Goal: Information Seeking & Learning: Learn about a topic

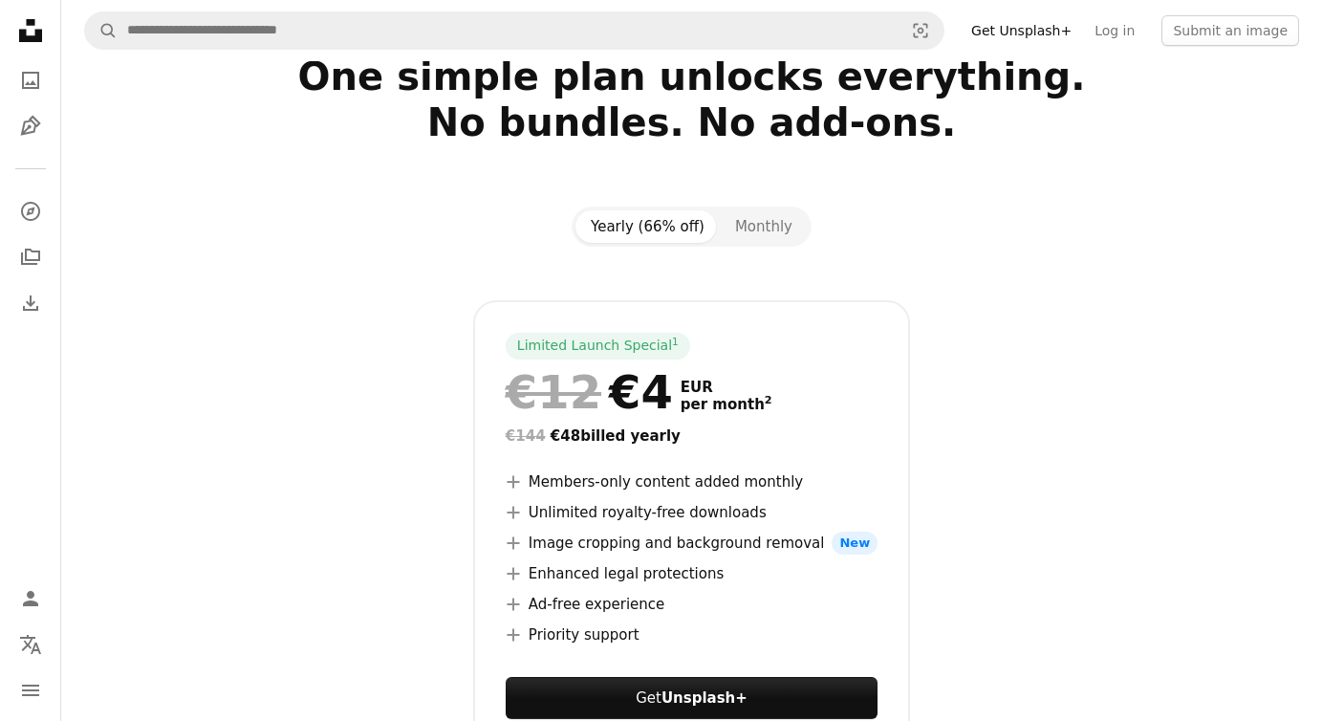
scroll to position [66, 0]
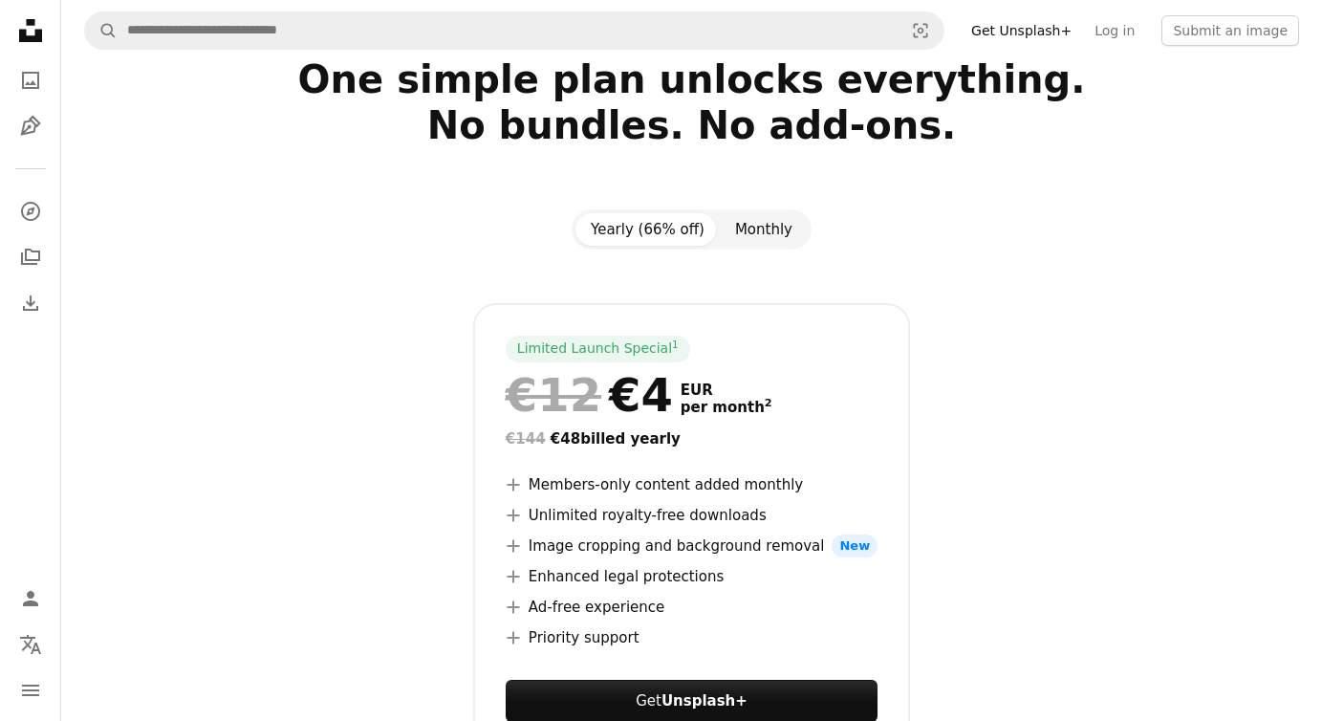
click at [771, 242] on button "Monthly" at bounding box center [764, 229] width 88 height 33
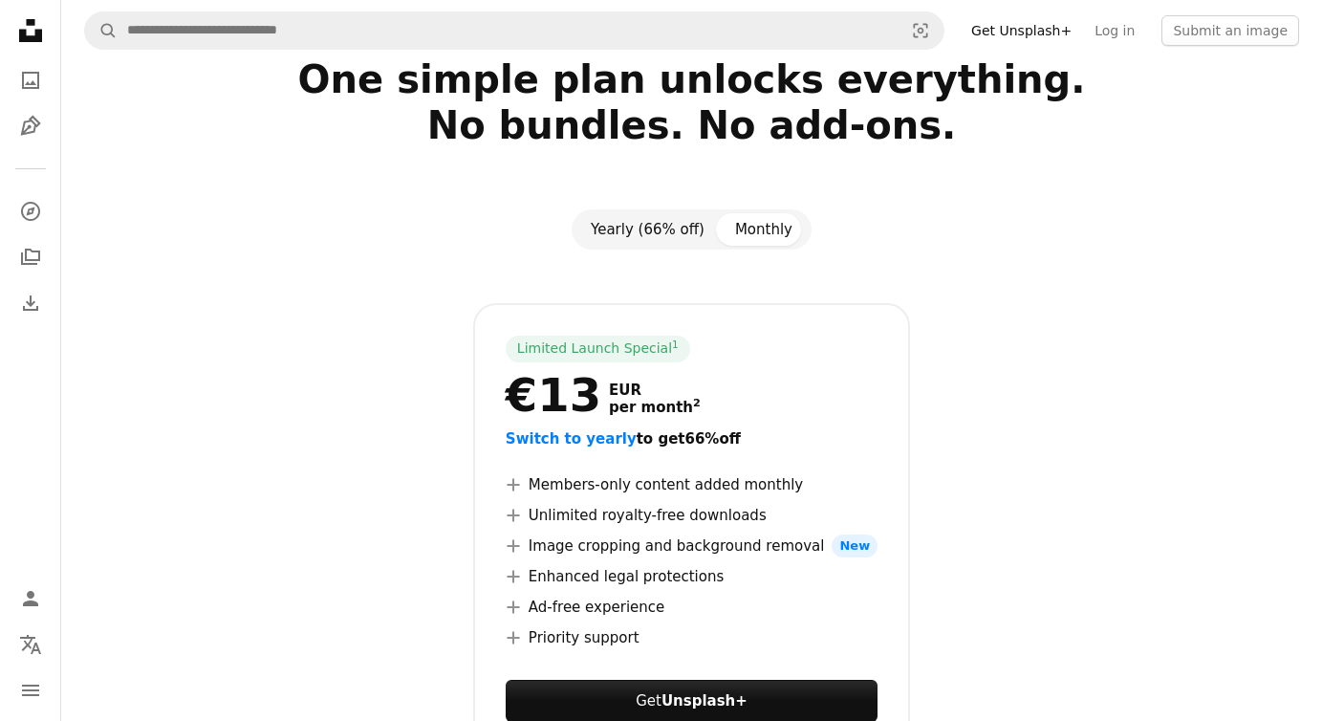
click at [660, 245] on button "Yearly (66% off)" at bounding box center [647, 229] width 144 height 33
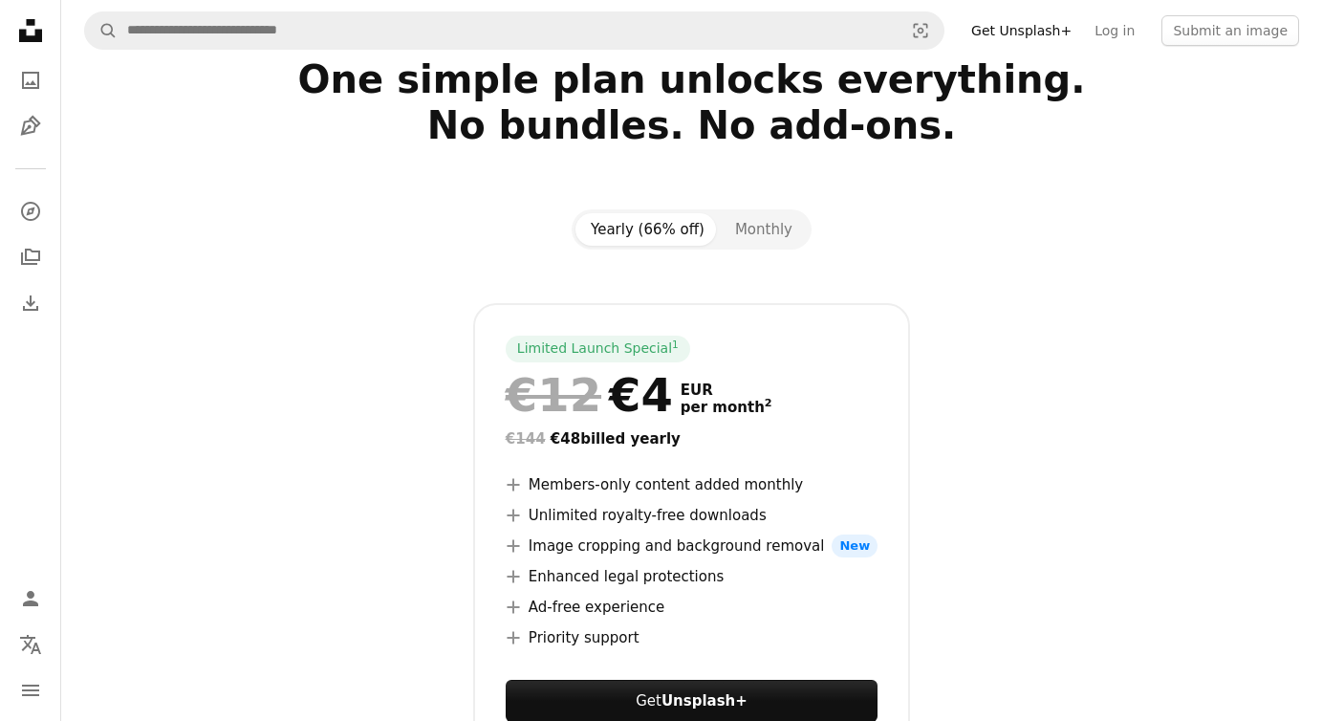
click at [389, 404] on div "Limited Launch Special 1 €12 €4 EUR per month 2 €144 €48 billed yearly A plus s…" at bounding box center [691, 547] width 1215 height 489
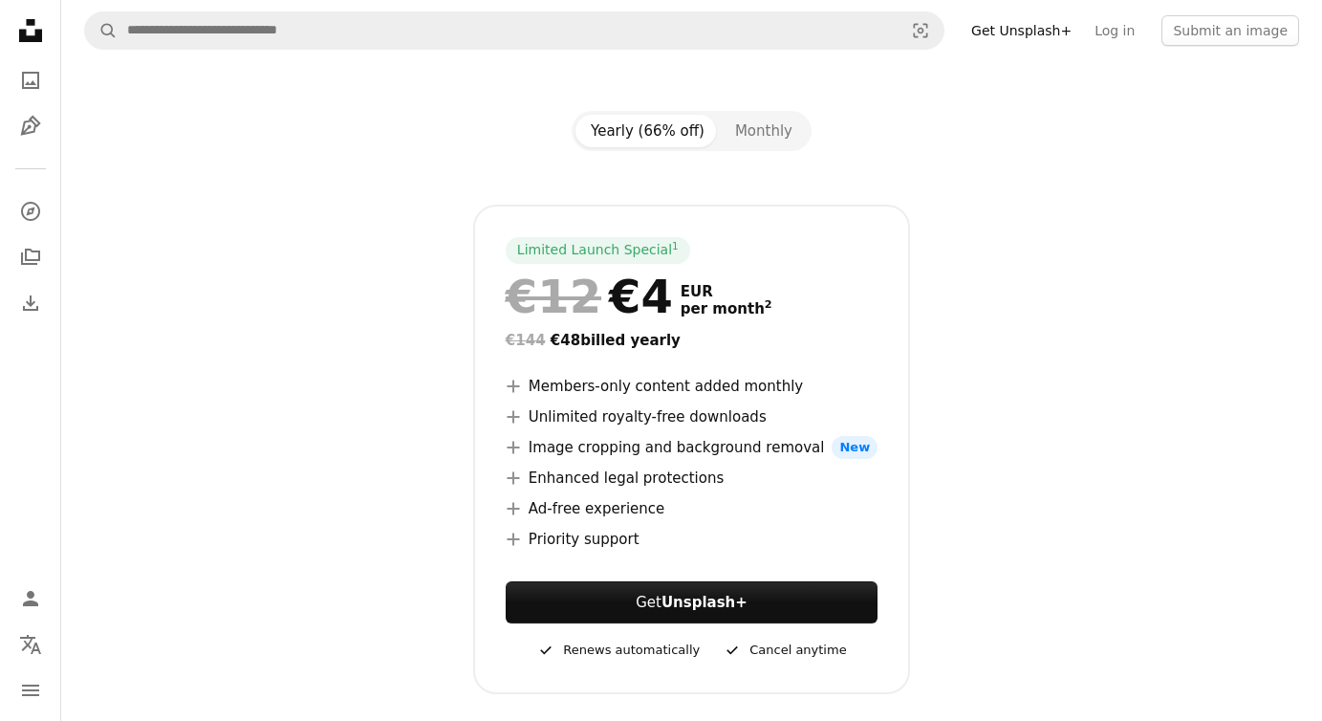
scroll to position [0, 0]
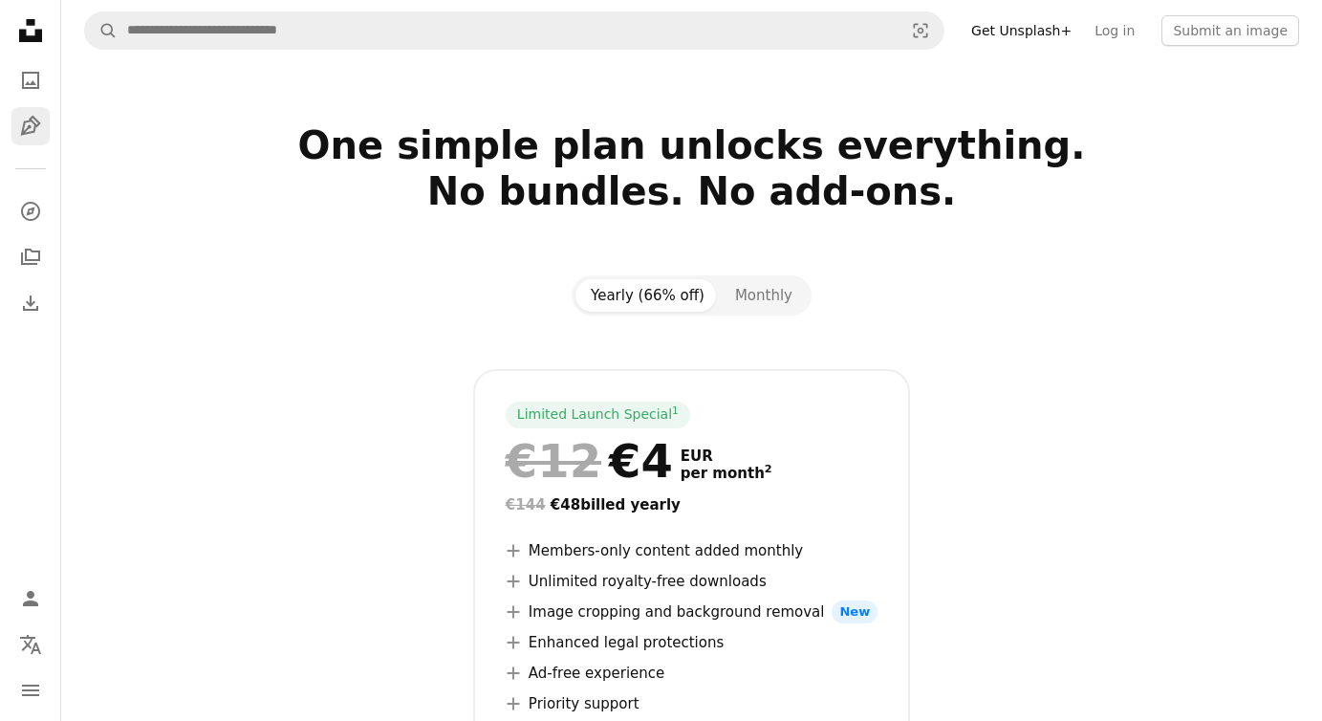
click at [29, 126] on icon "Illustrations" at bounding box center [30, 126] width 20 height 20
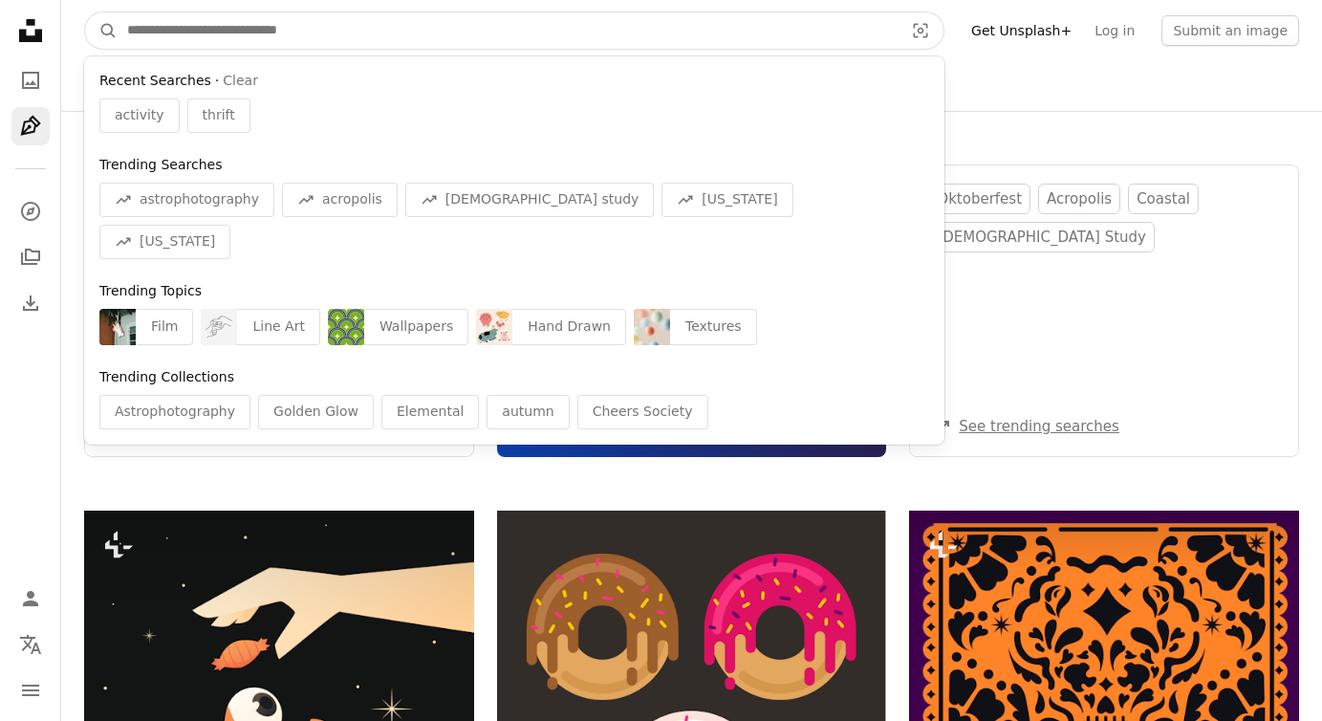
click at [647, 37] on input "Find visuals sitewide" at bounding box center [508, 30] width 780 height 36
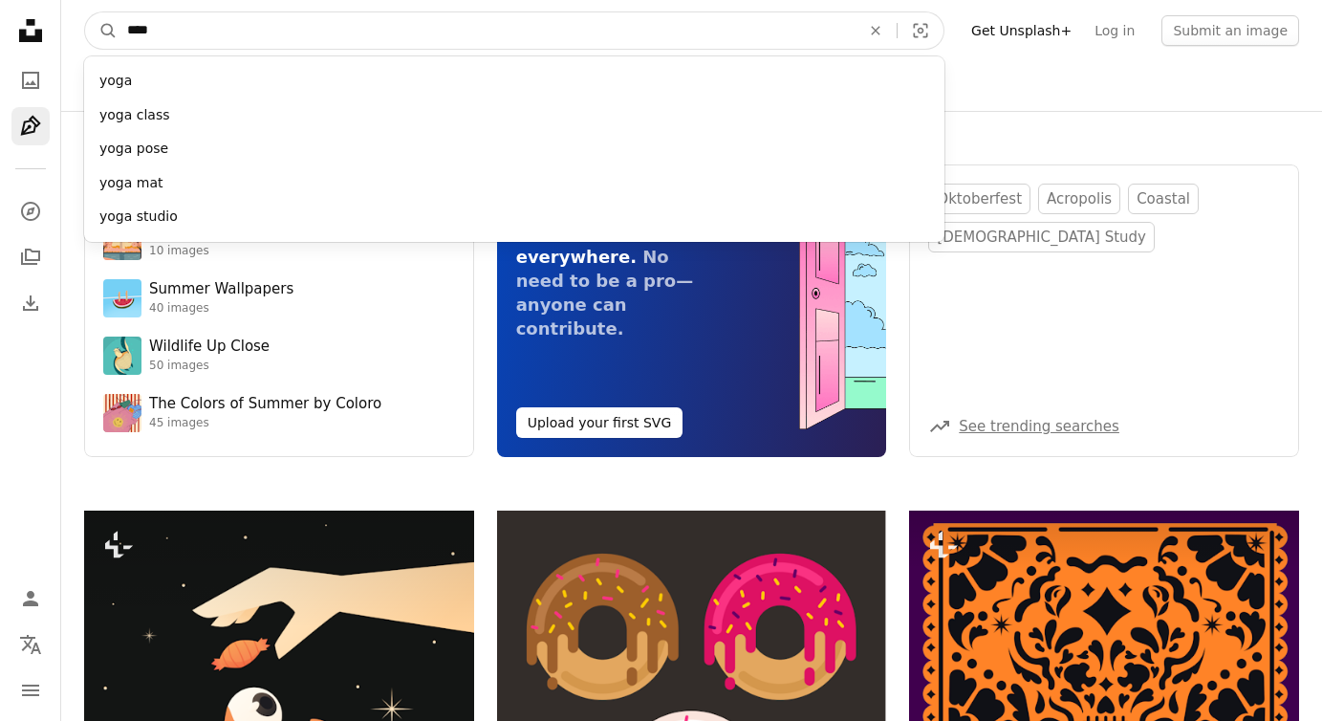
type input "****"
click at [85, 12] on button "A magnifying glass" at bounding box center [101, 30] width 33 height 36
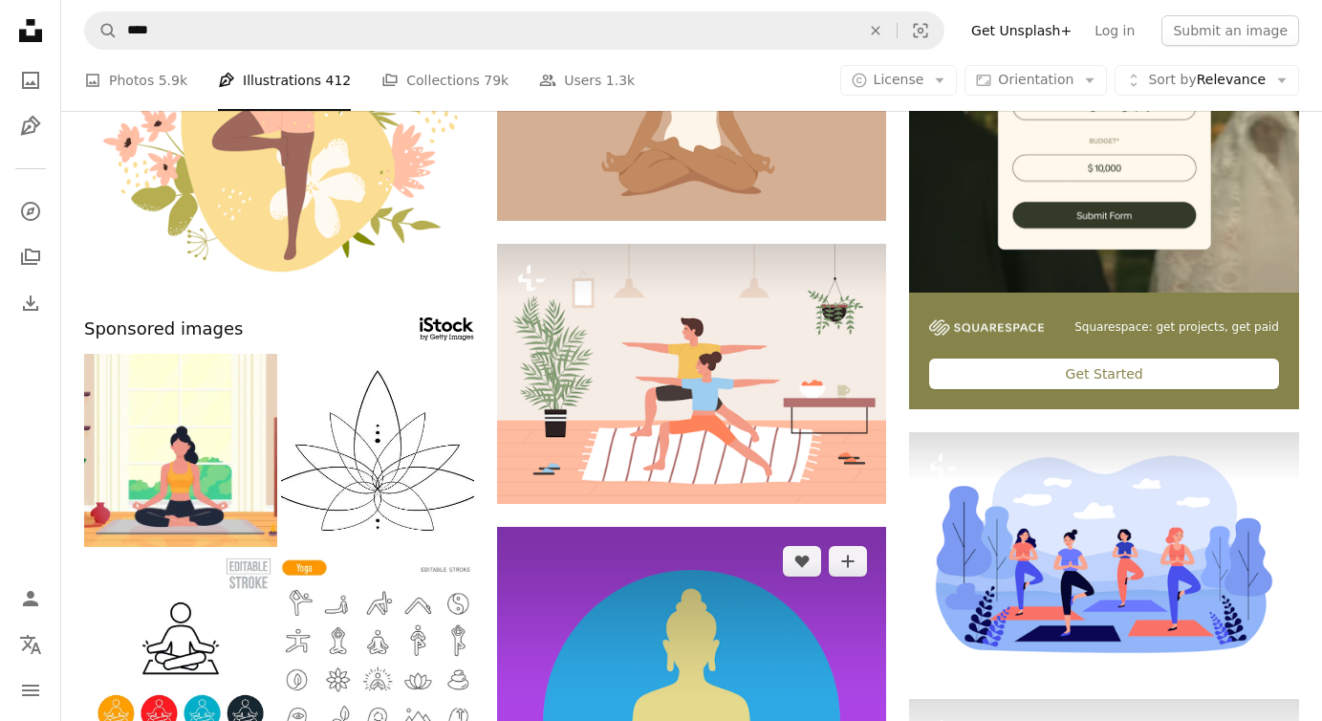
scroll to position [365, 0]
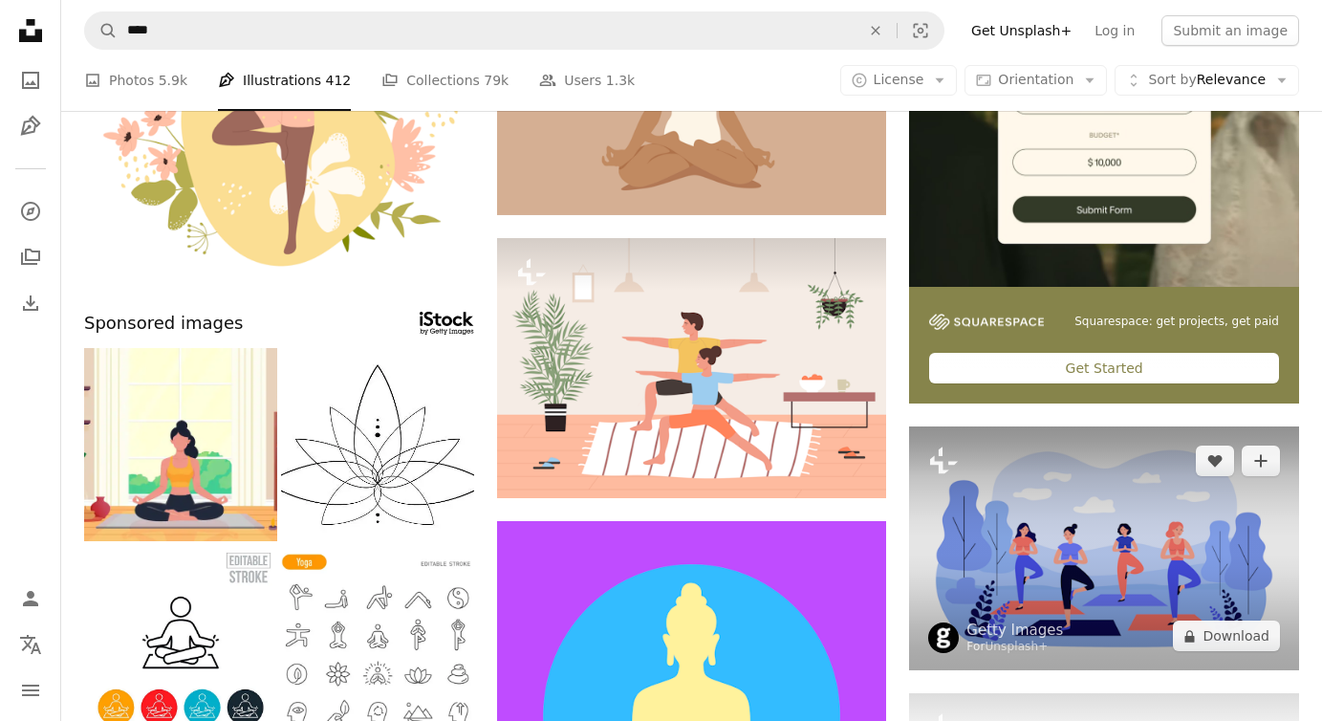
click at [1018, 487] on img at bounding box center [1104, 548] width 390 height 244
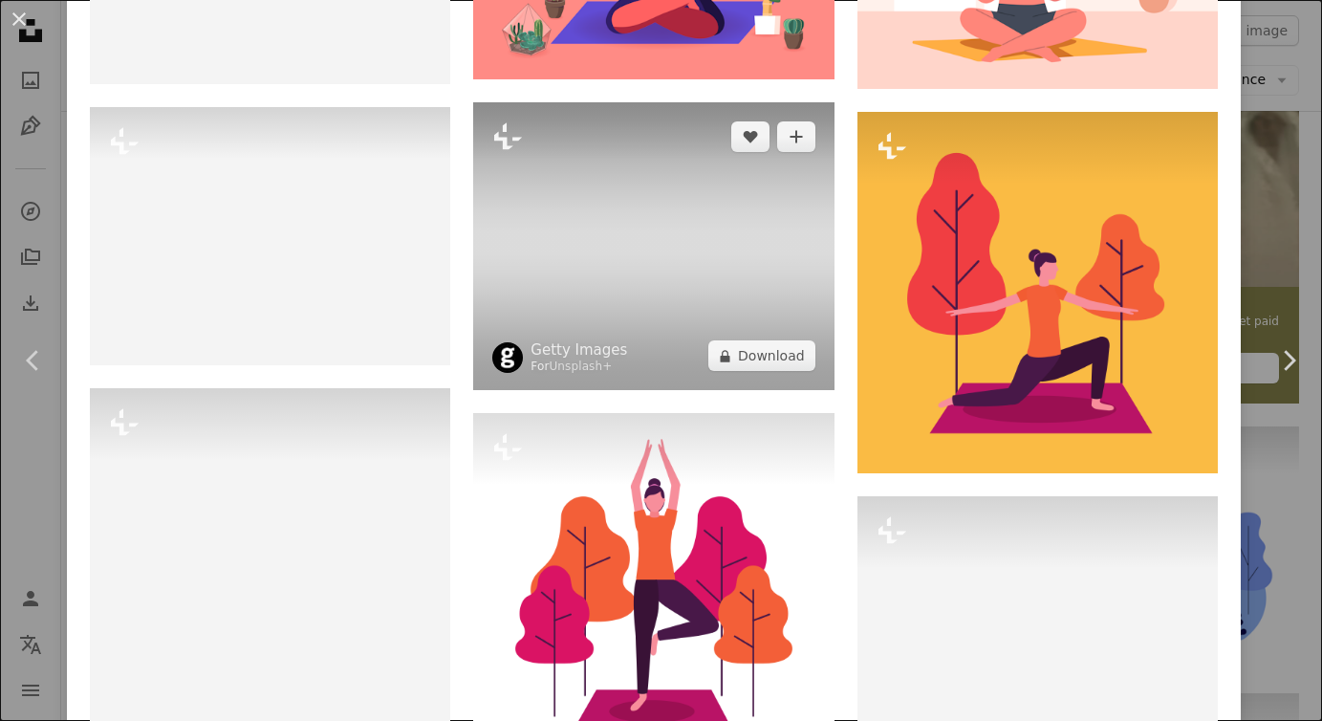
scroll to position [1140, 0]
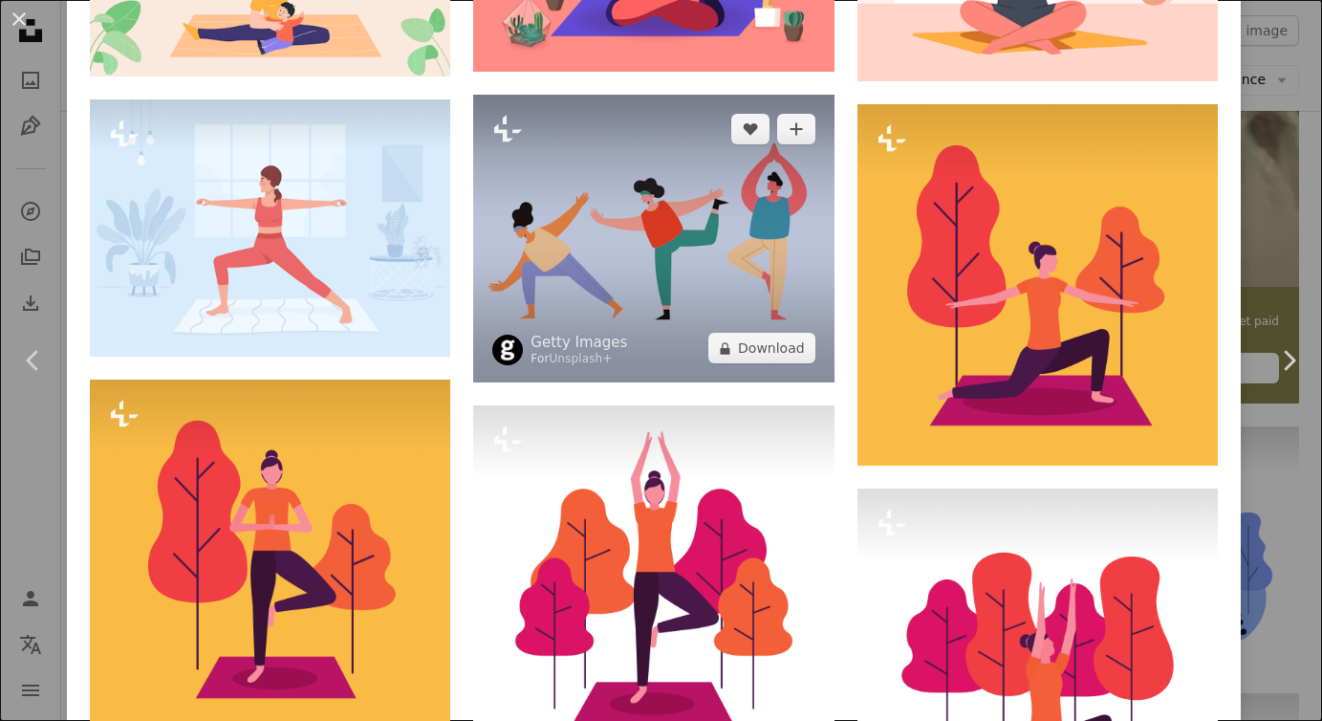
click at [685, 258] on img at bounding box center [653, 239] width 360 height 289
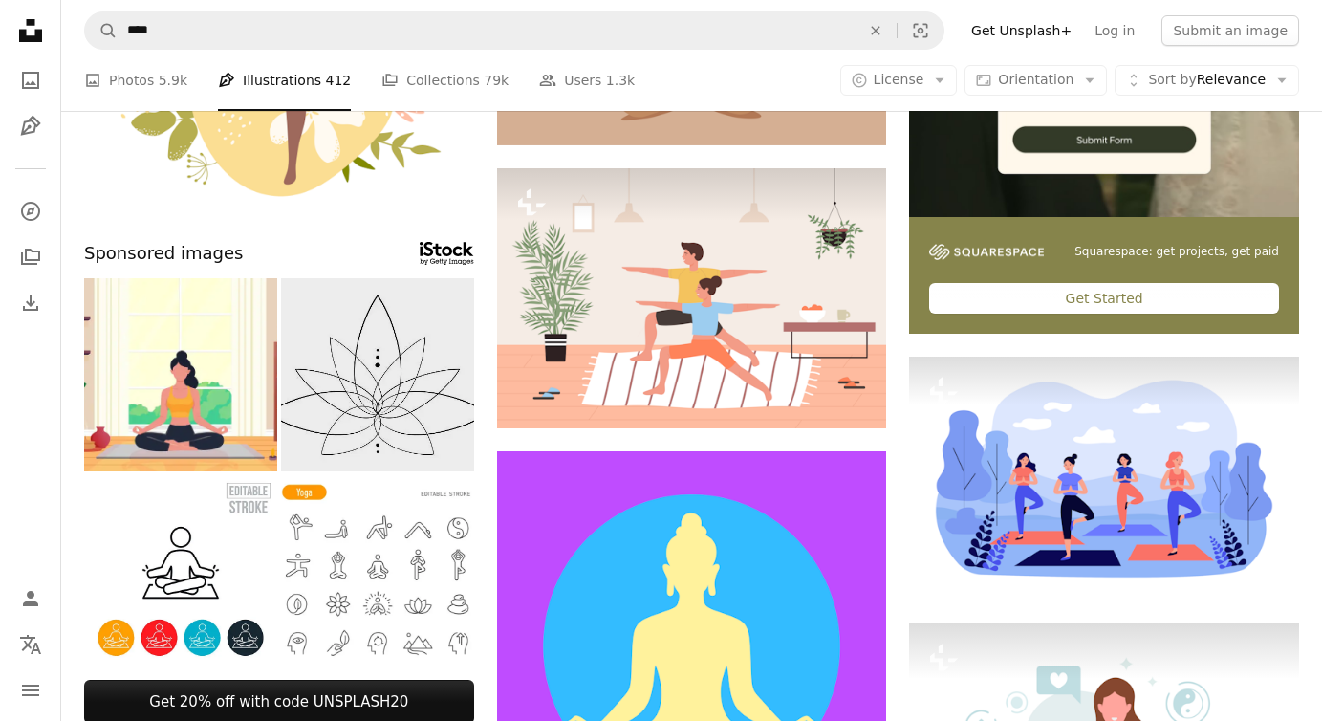
scroll to position [436, 0]
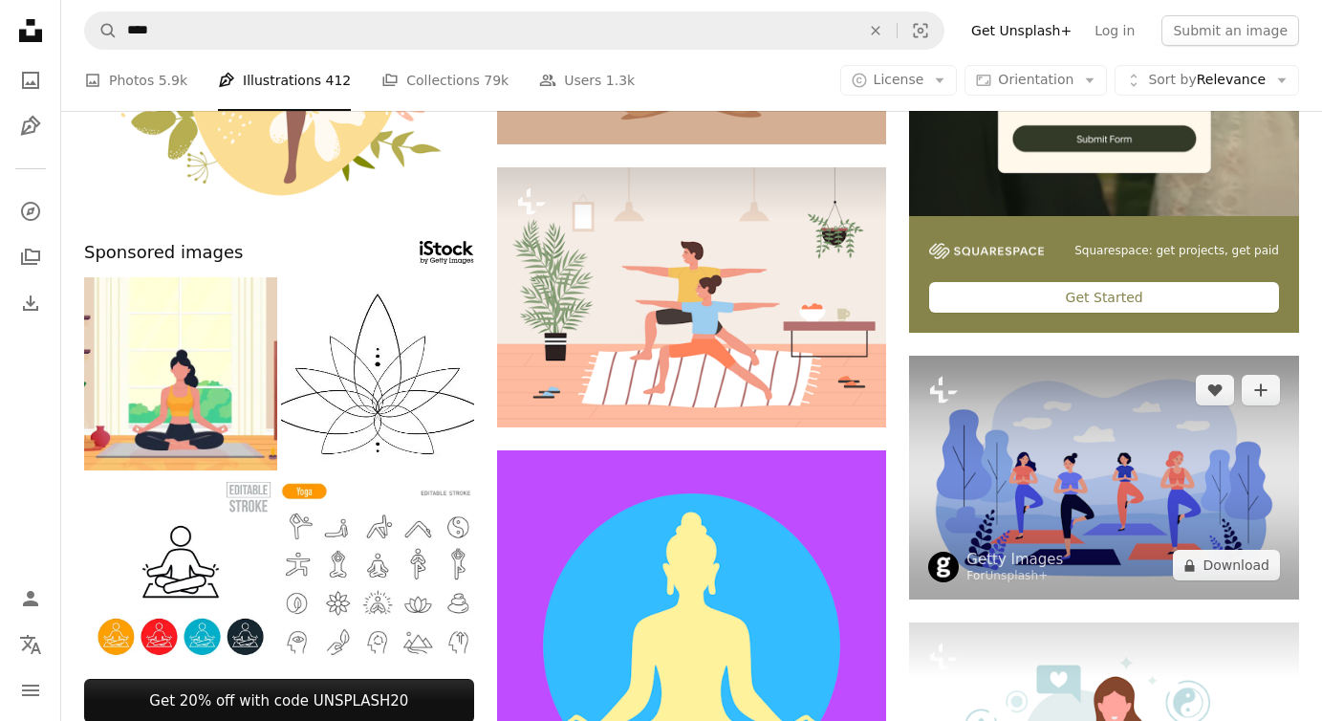
click at [1110, 433] on img at bounding box center [1104, 478] width 390 height 244
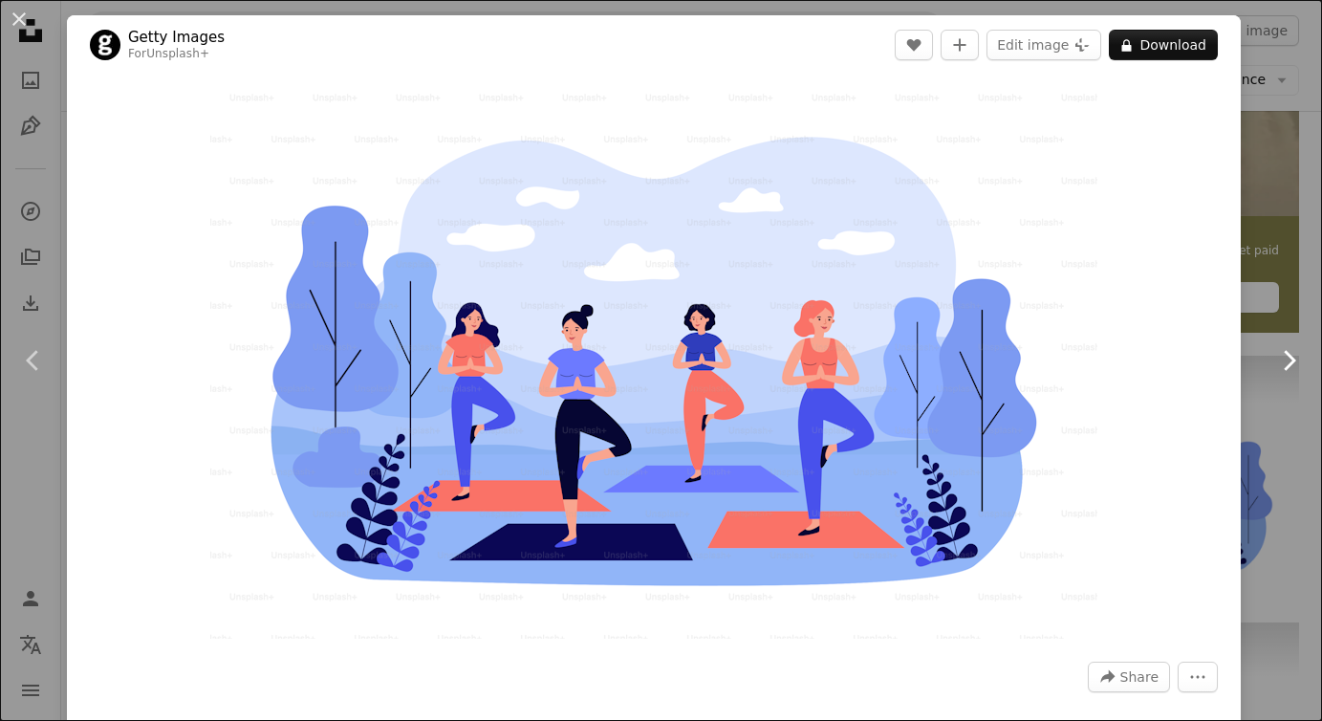
click at [1292, 358] on icon at bounding box center [1290, 360] width 12 height 20
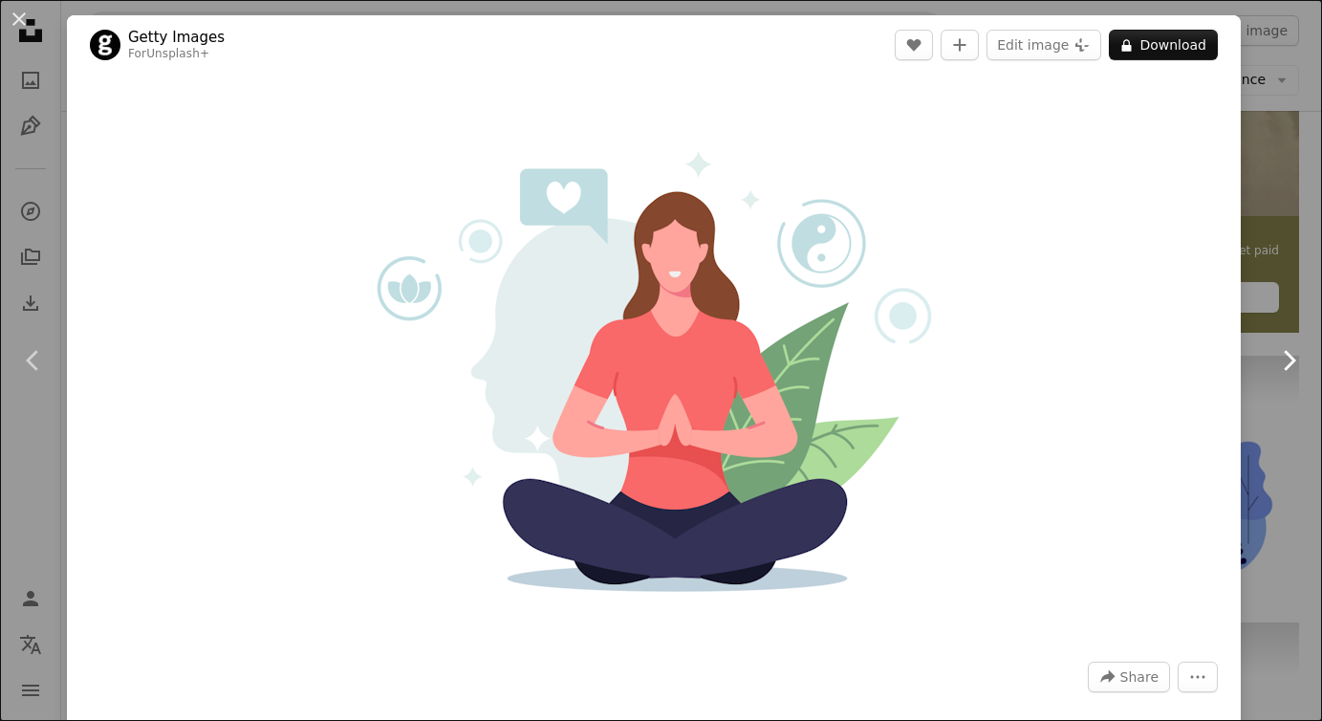
click at [1292, 358] on icon at bounding box center [1290, 360] width 12 height 20
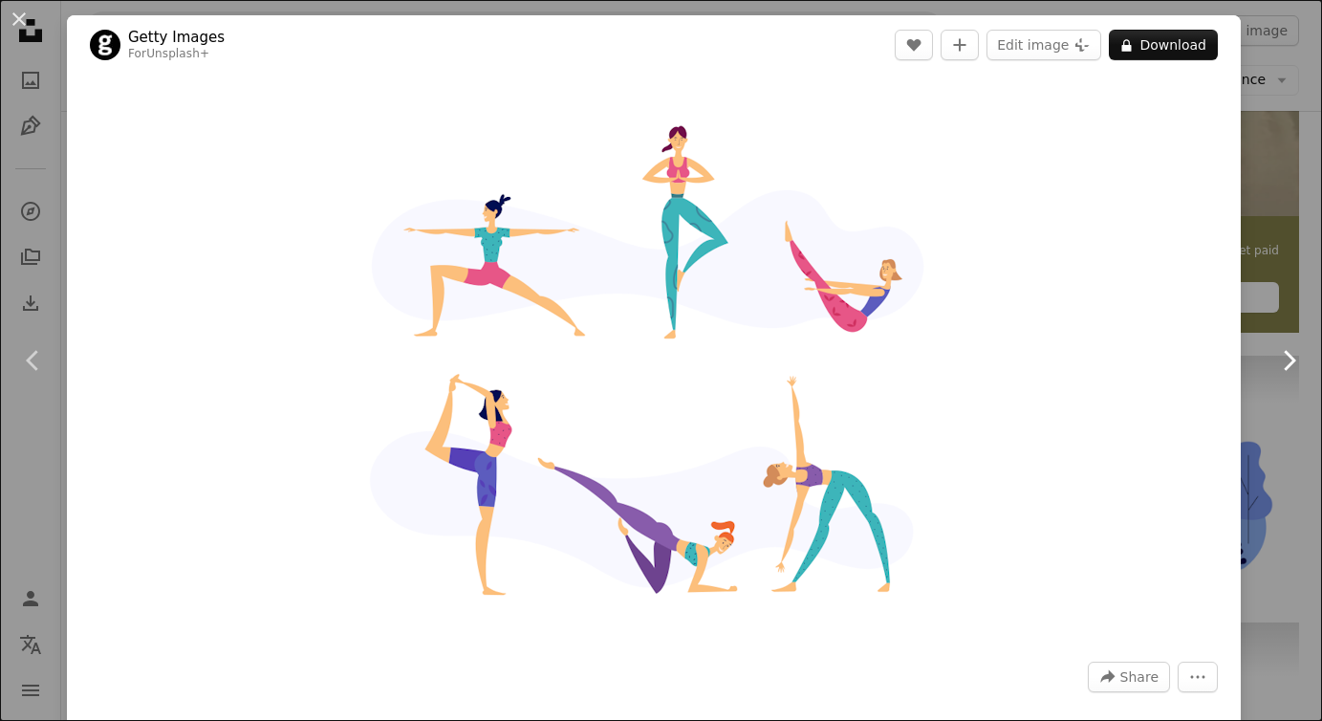
click at [1292, 358] on icon at bounding box center [1290, 360] width 12 height 20
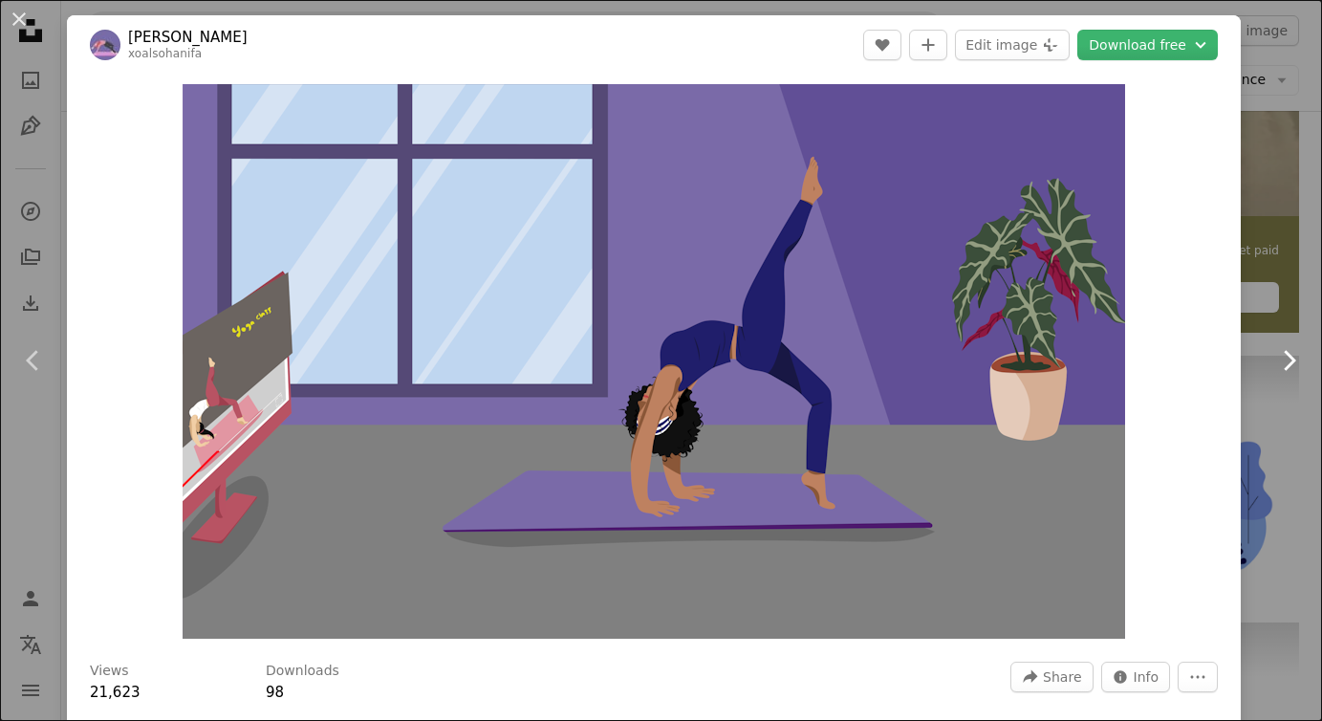
click at [1292, 358] on icon at bounding box center [1290, 360] width 12 height 20
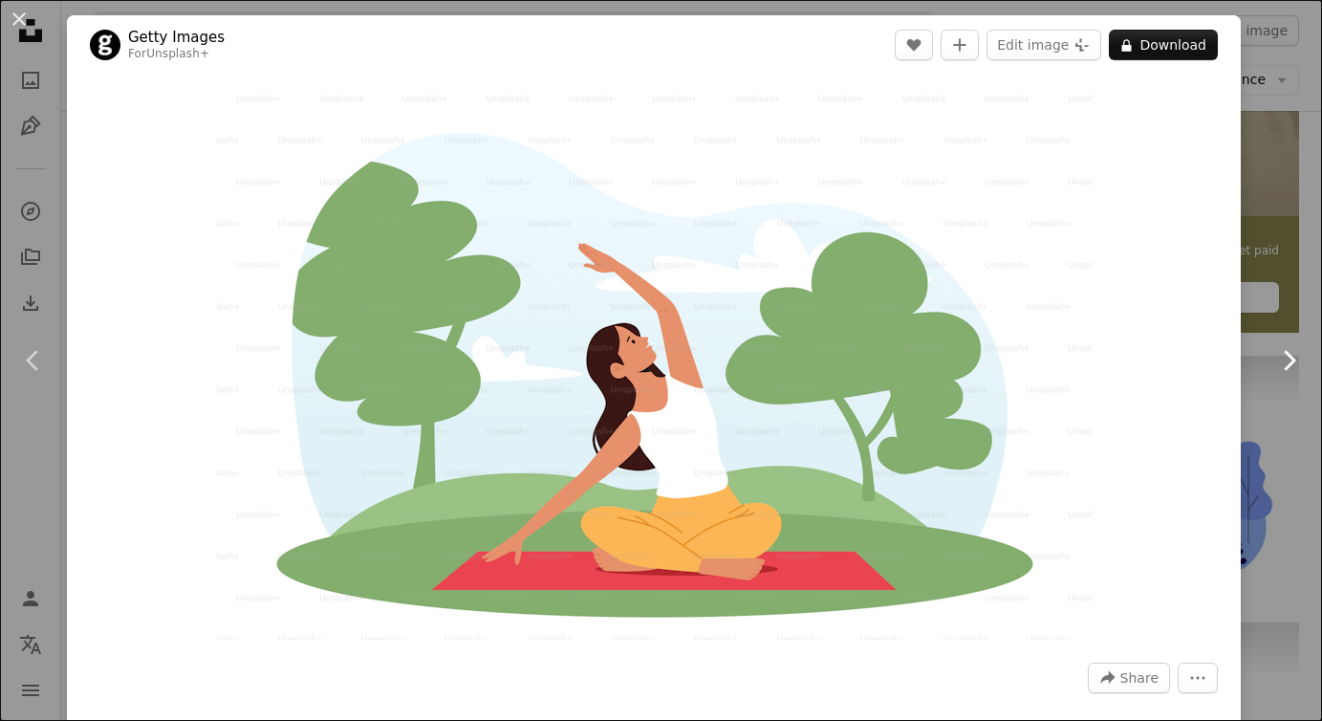
click at [1292, 358] on icon at bounding box center [1290, 360] width 12 height 20
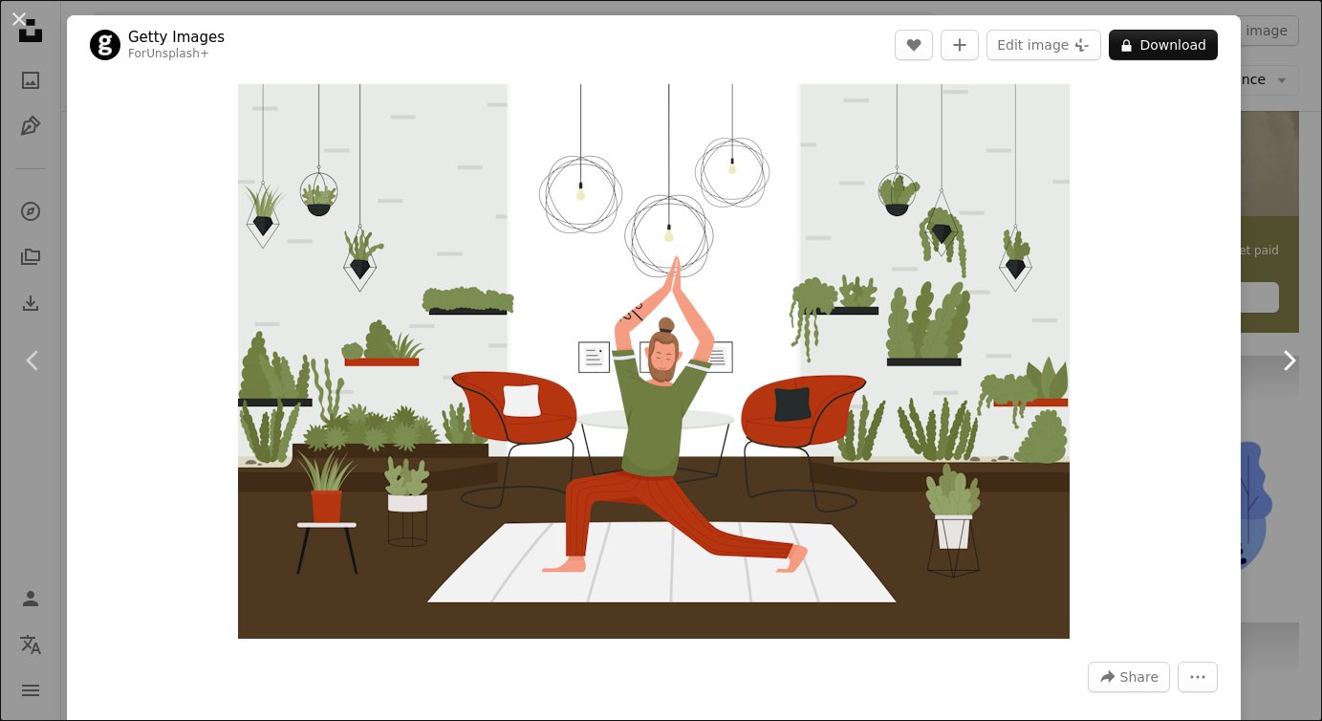
click at [1292, 358] on icon at bounding box center [1290, 360] width 12 height 20
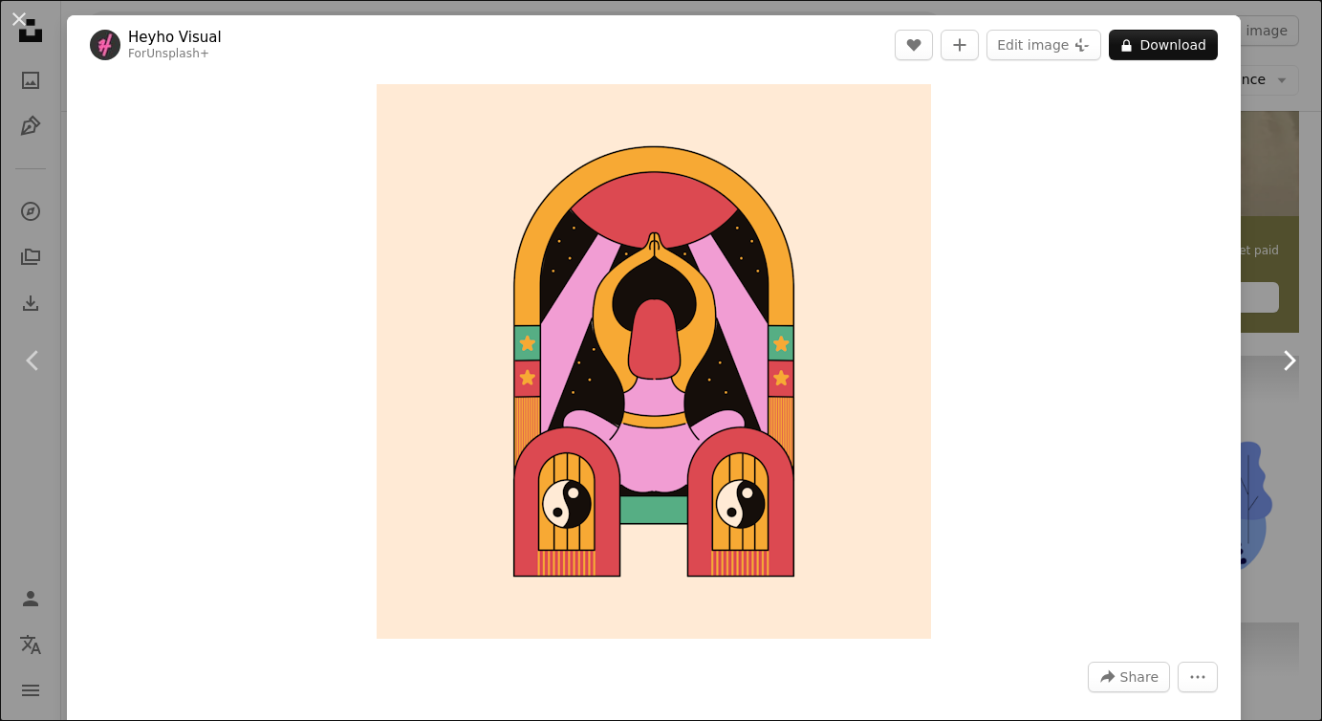
click at [1292, 358] on icon at bounding box center [1290, 360] width 12 height 20
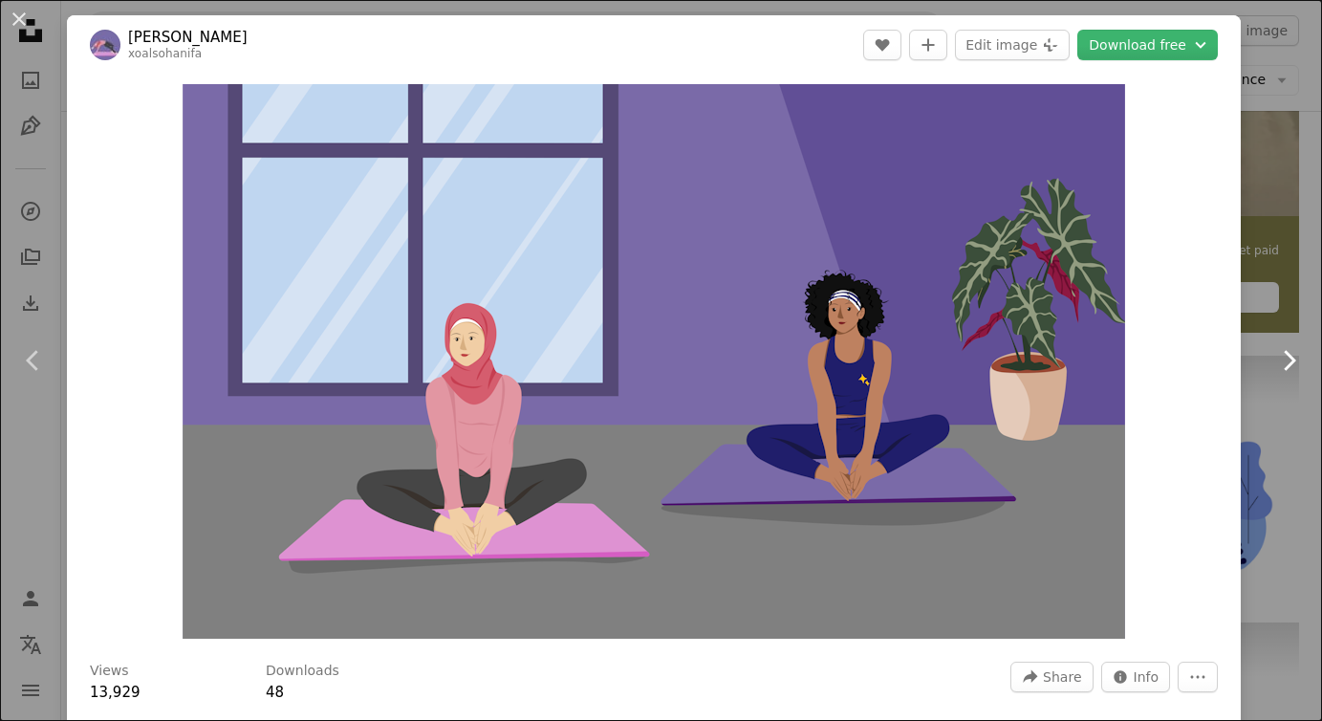
click at [1292, 358] on icon at bounding box center [1290, 360] width 12 height 20
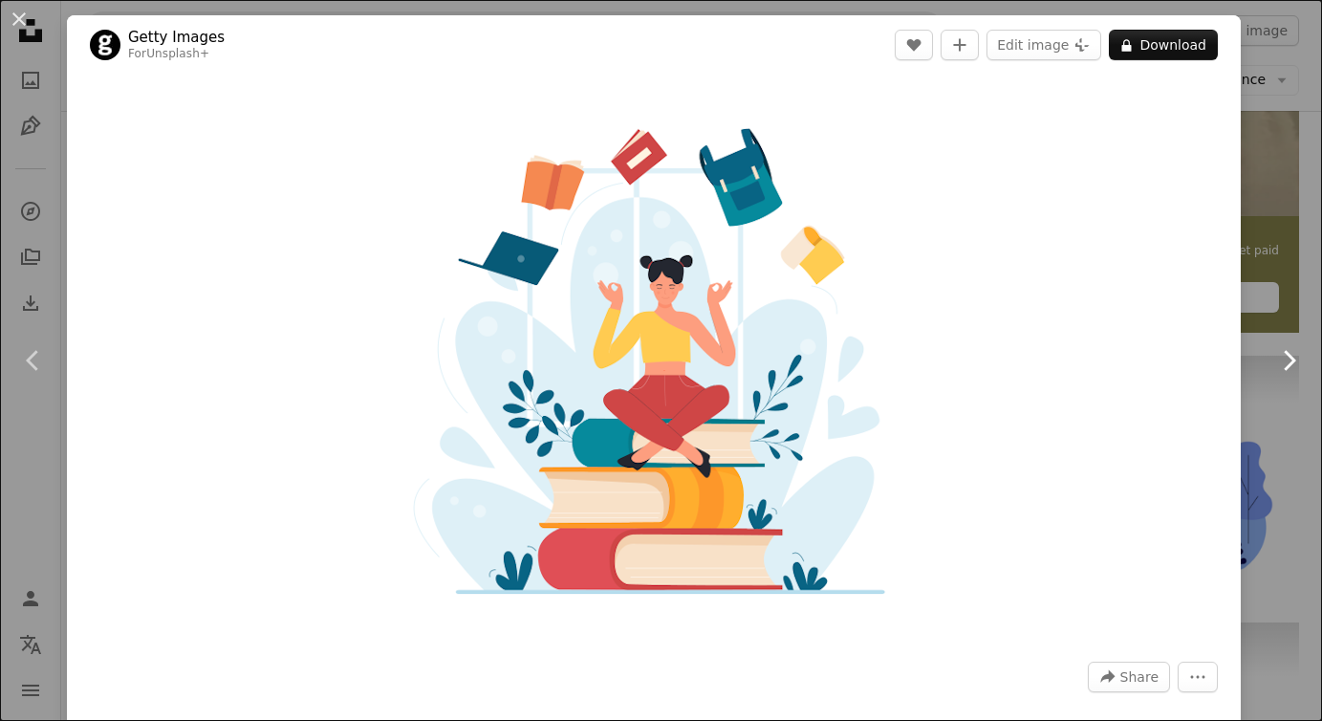
click at [1292, 358] on icon at bounding box center [1290, 360] width 12 height 20
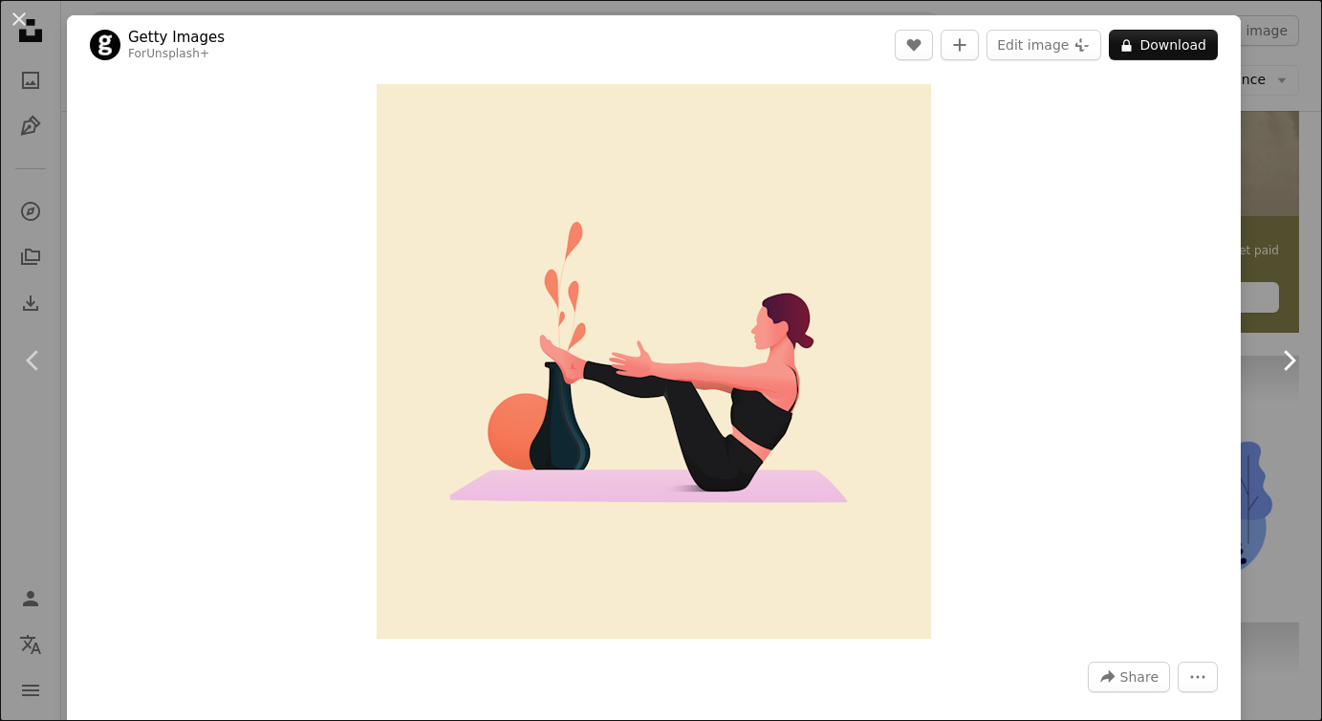
click at [1292, 358] on icon at bounding box center [1290, 360] width 12 height 20
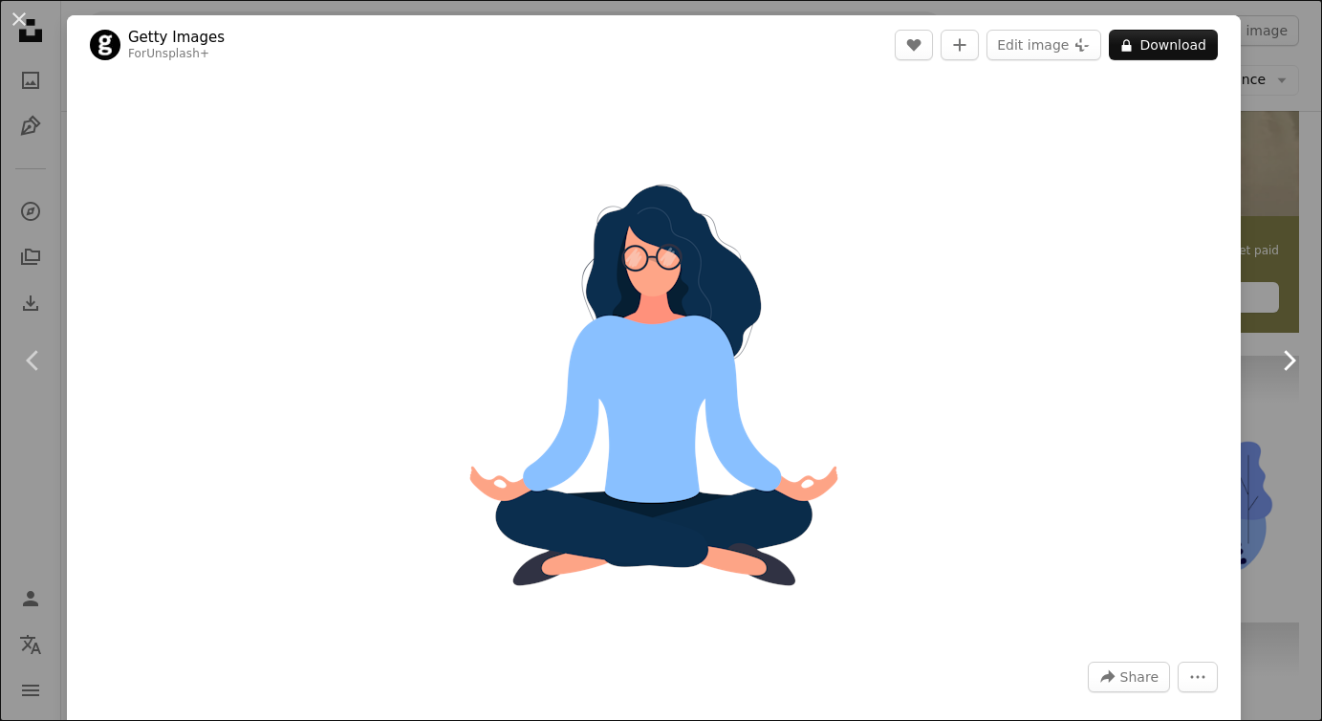
click at [1292, 358] on icon at bounding box center [1290, 360] width 12 height 20
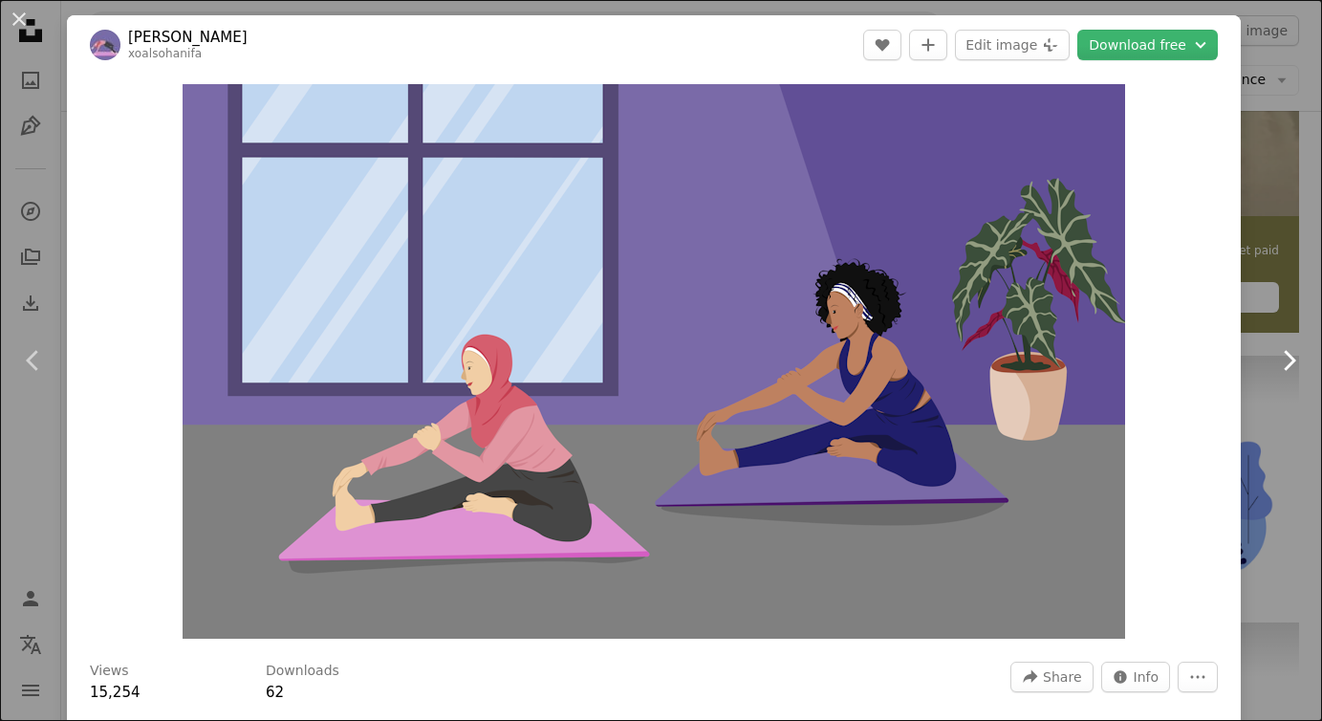
click at [1292, 358] on icon at bounding box center [1290, 360] width 12 height 20
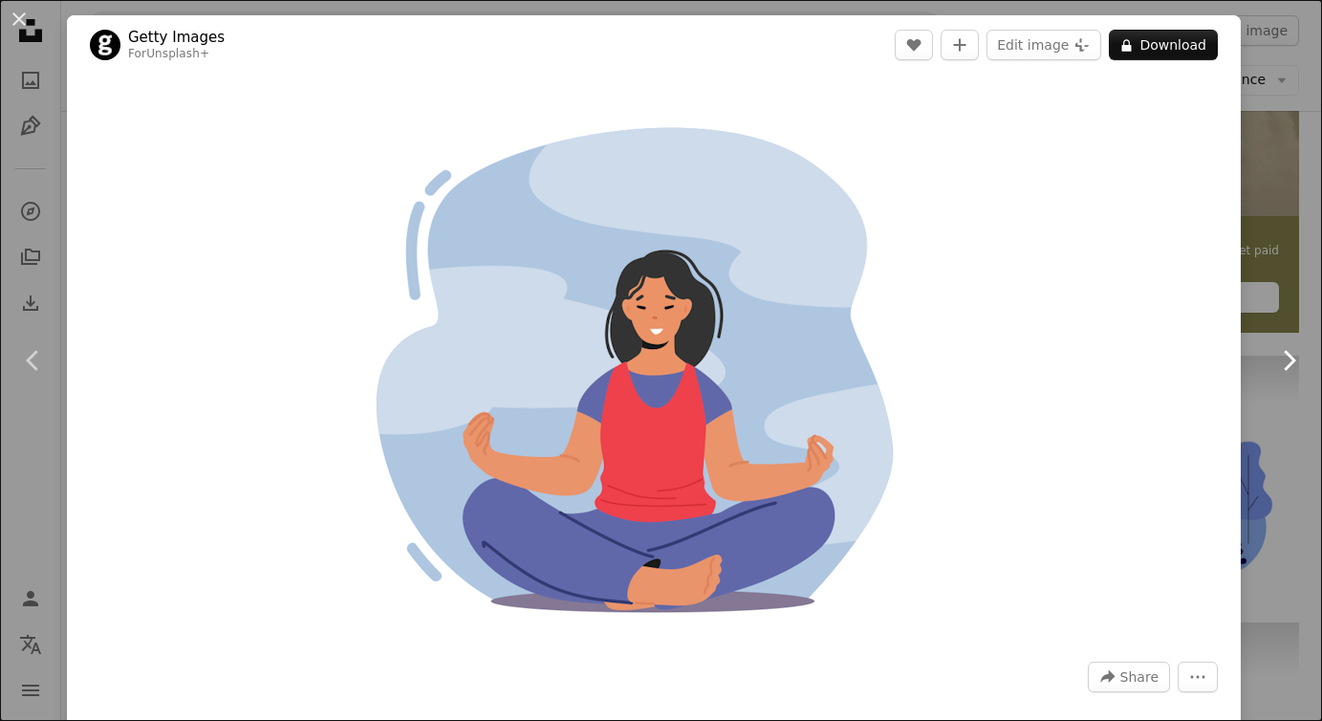
click at [1292, 358] on icon at bounding box center [1290, 360] width 12 height 20
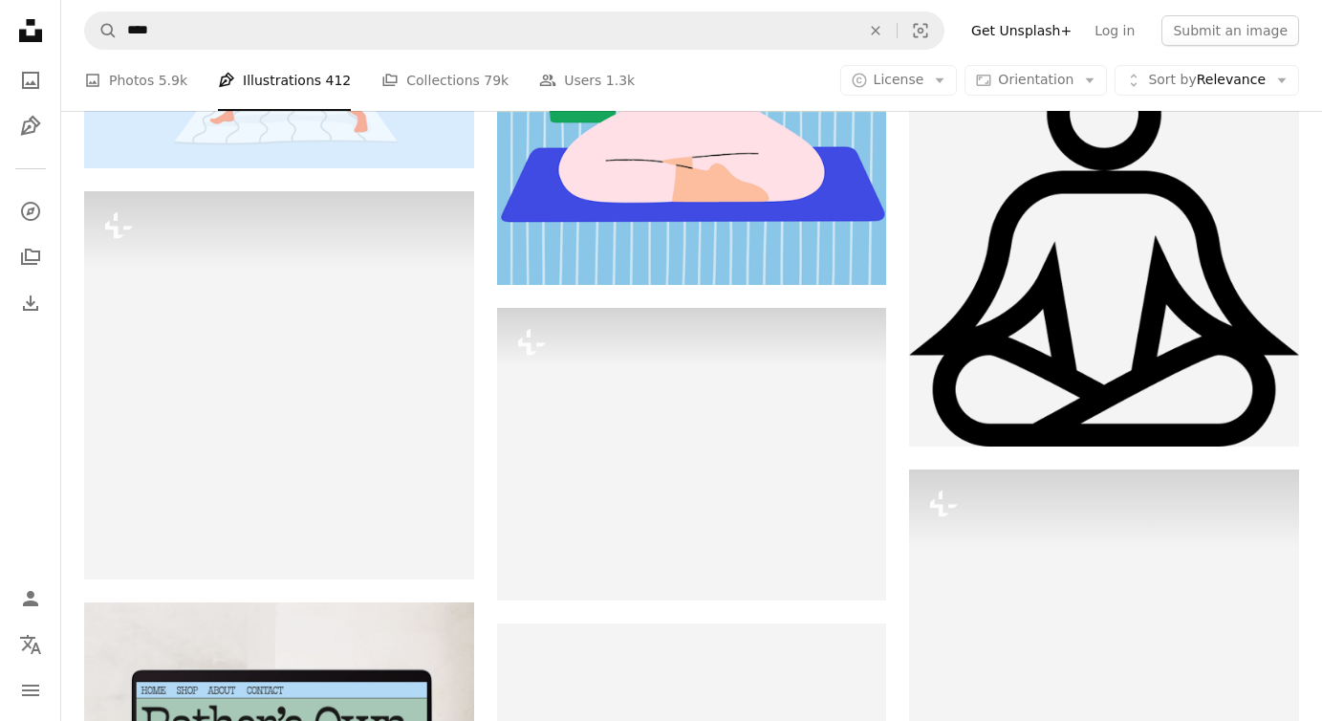
scroll to position [2591, 0]
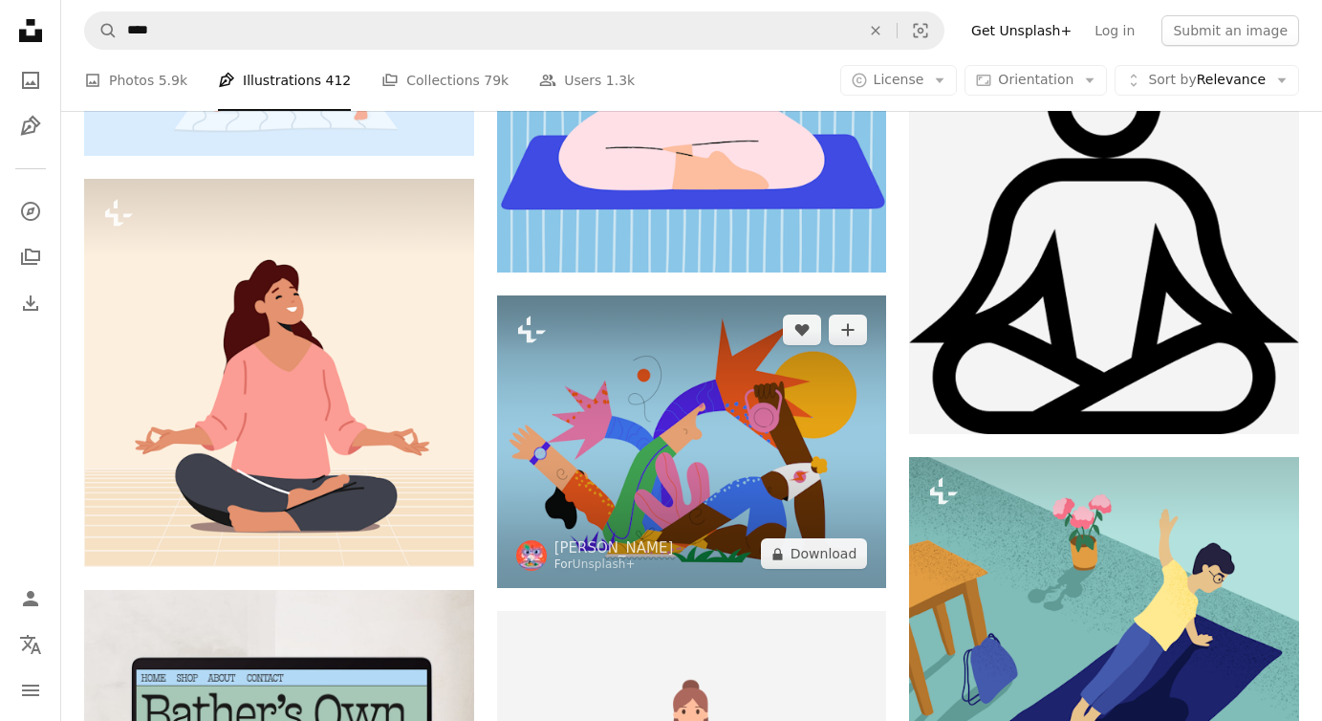
click at [767, 478] on img at bounding box center [692, 441] width 390 height 293
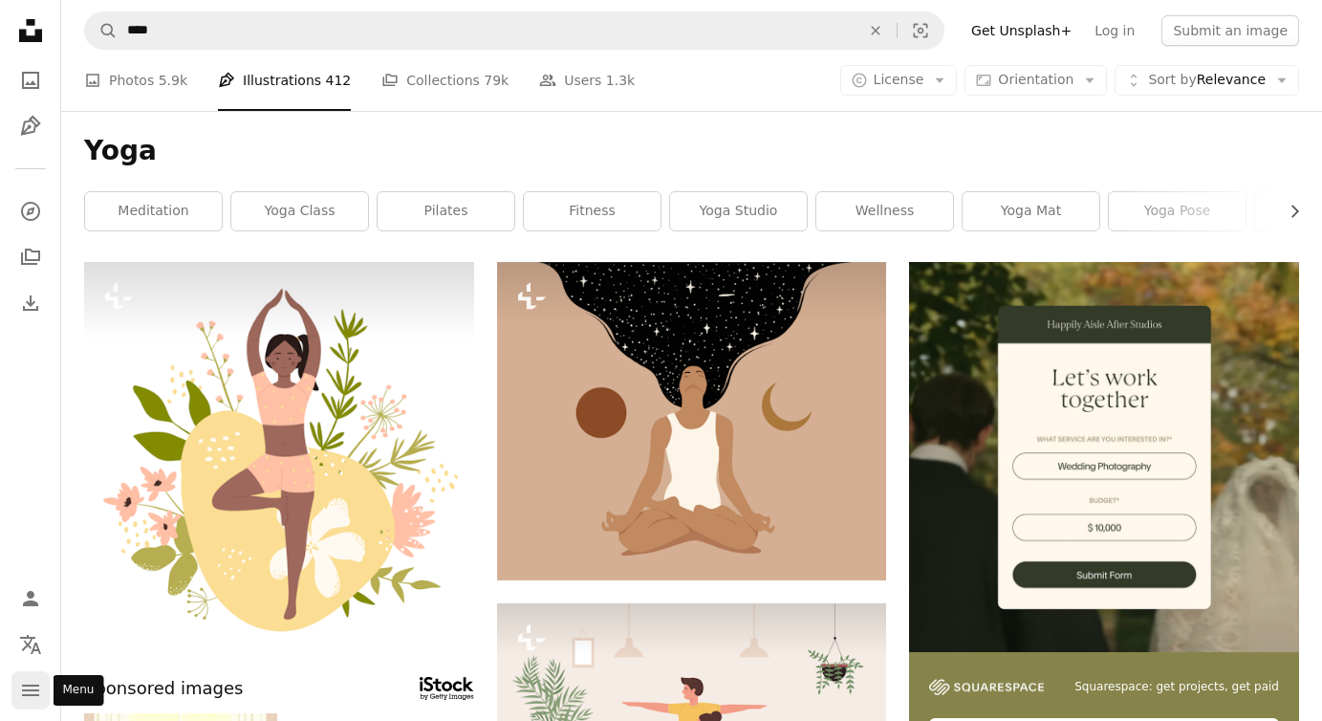
click at [33, 695] on icon "Menu" at bounding box center [30, 689] width 17 height 11
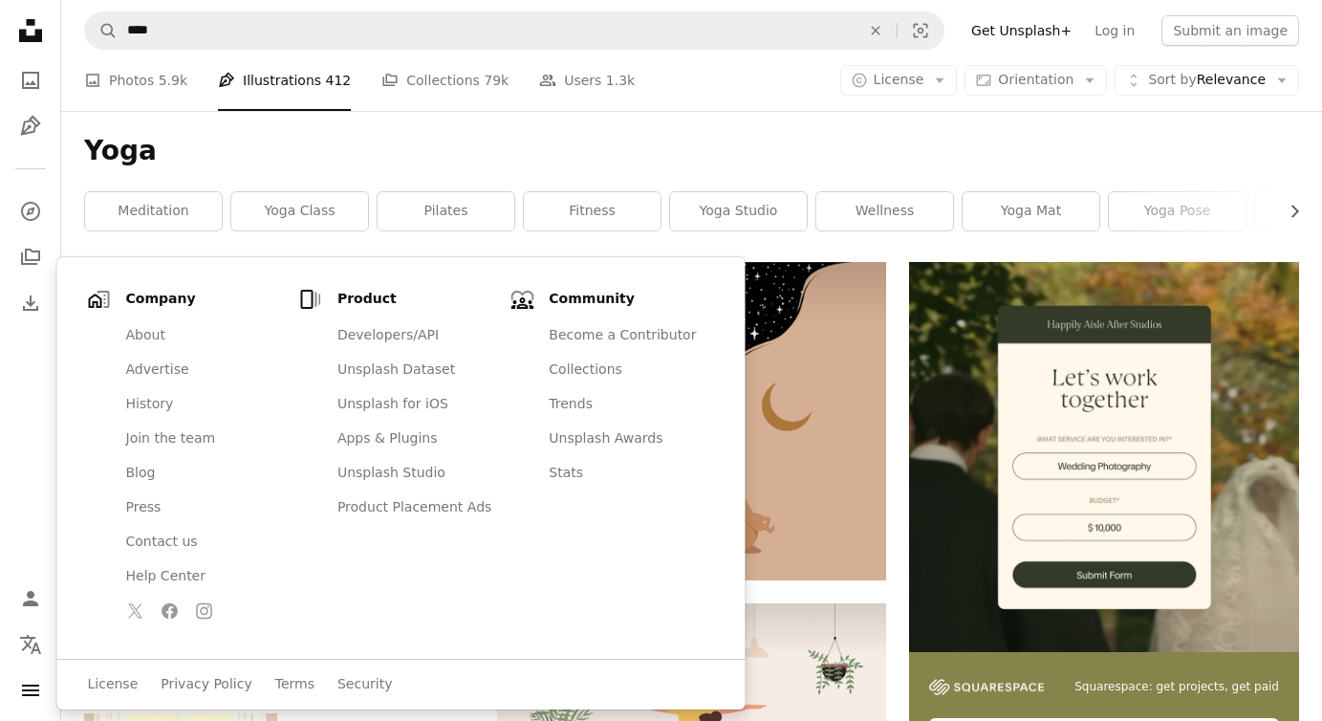
click at [1248, 162] on h1 "Yoga" at bounding box center [691, 151] width 1215 height 34
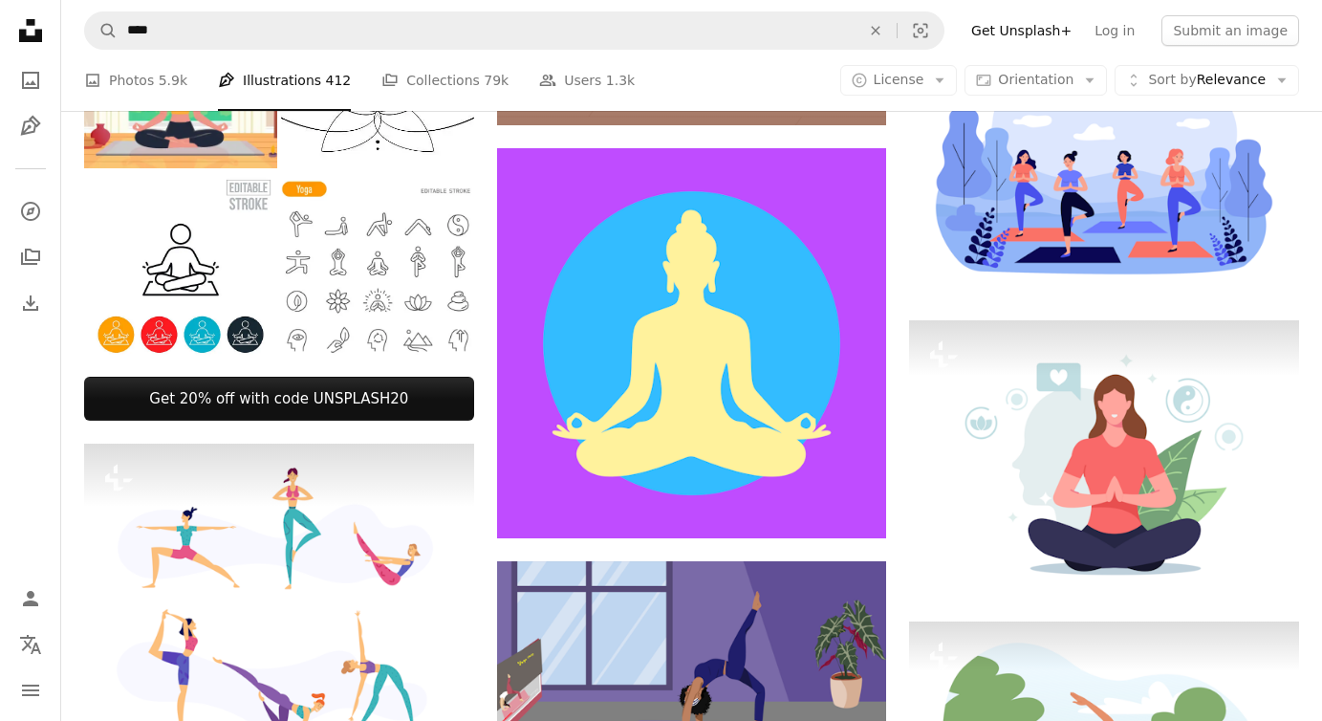
scroll to position [663, 0]
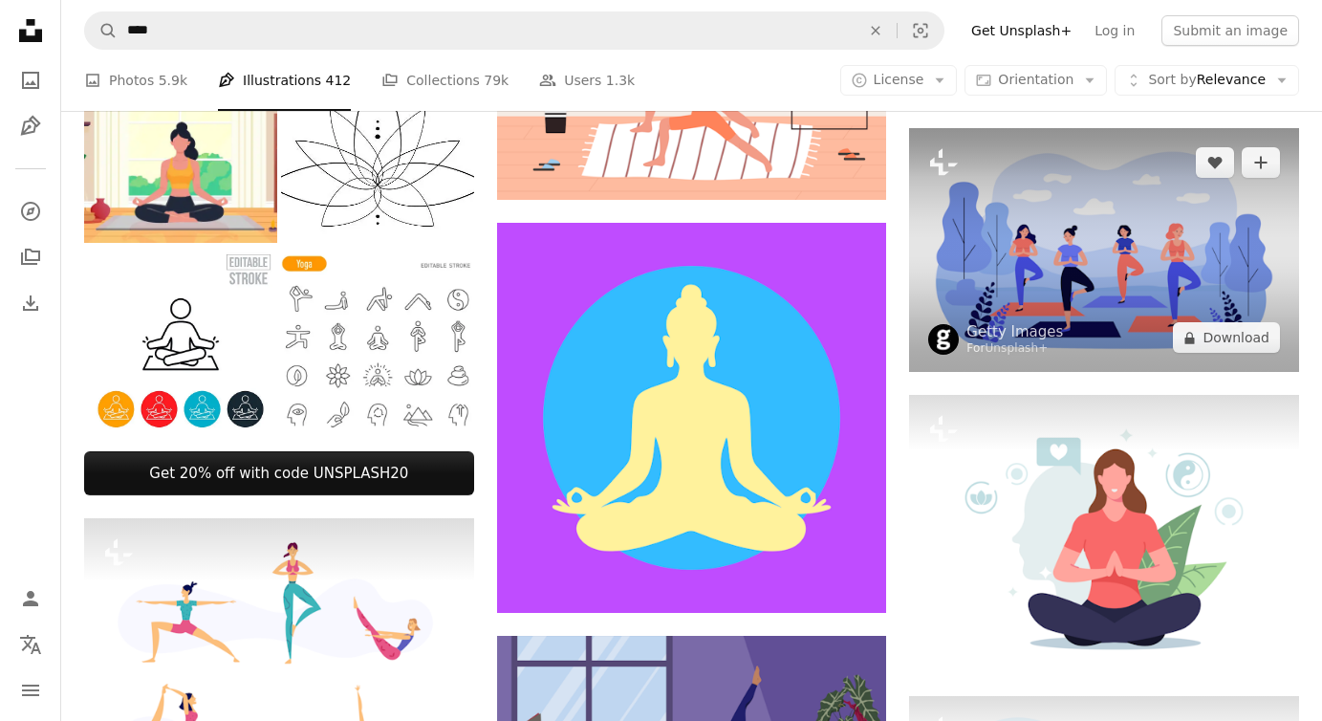
click at [1084, 199] on img at bounding box center [1104, 250] width 390 height 244
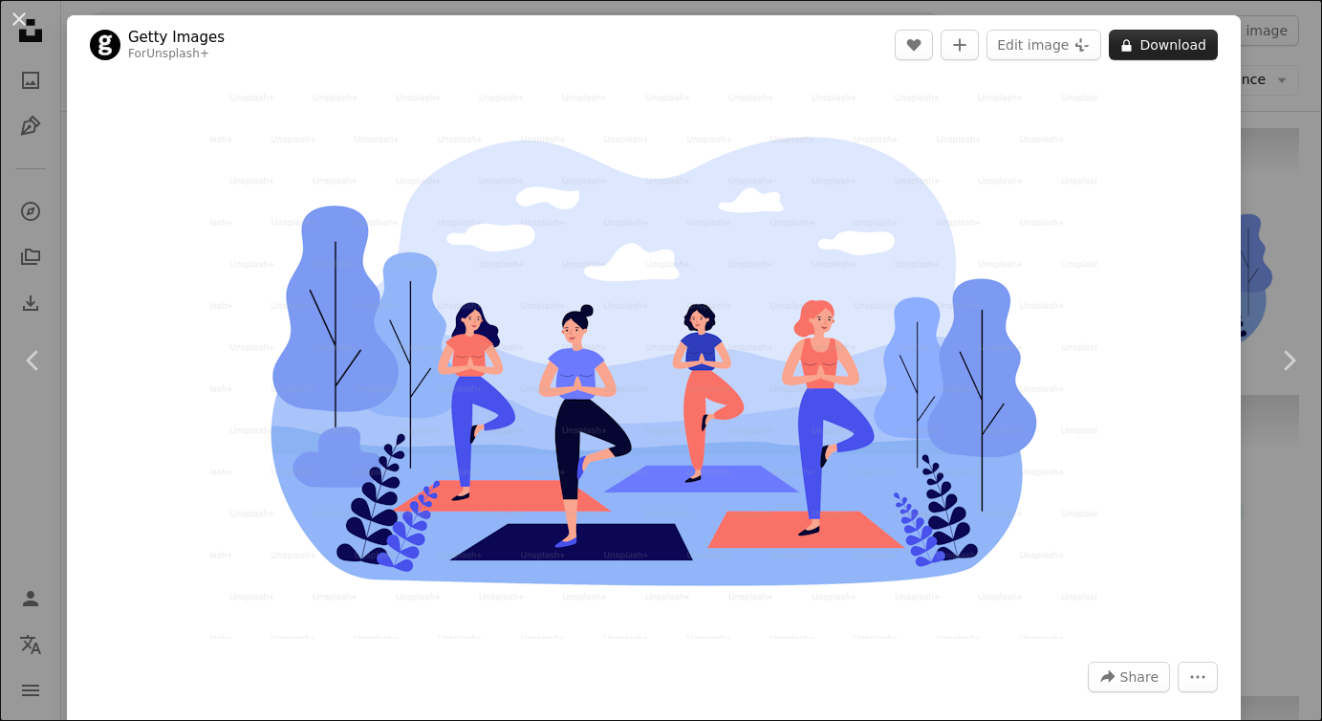
click at [1184, 49] on button "A lock Download" at bounding box center [1163, 45] width 109 height 31
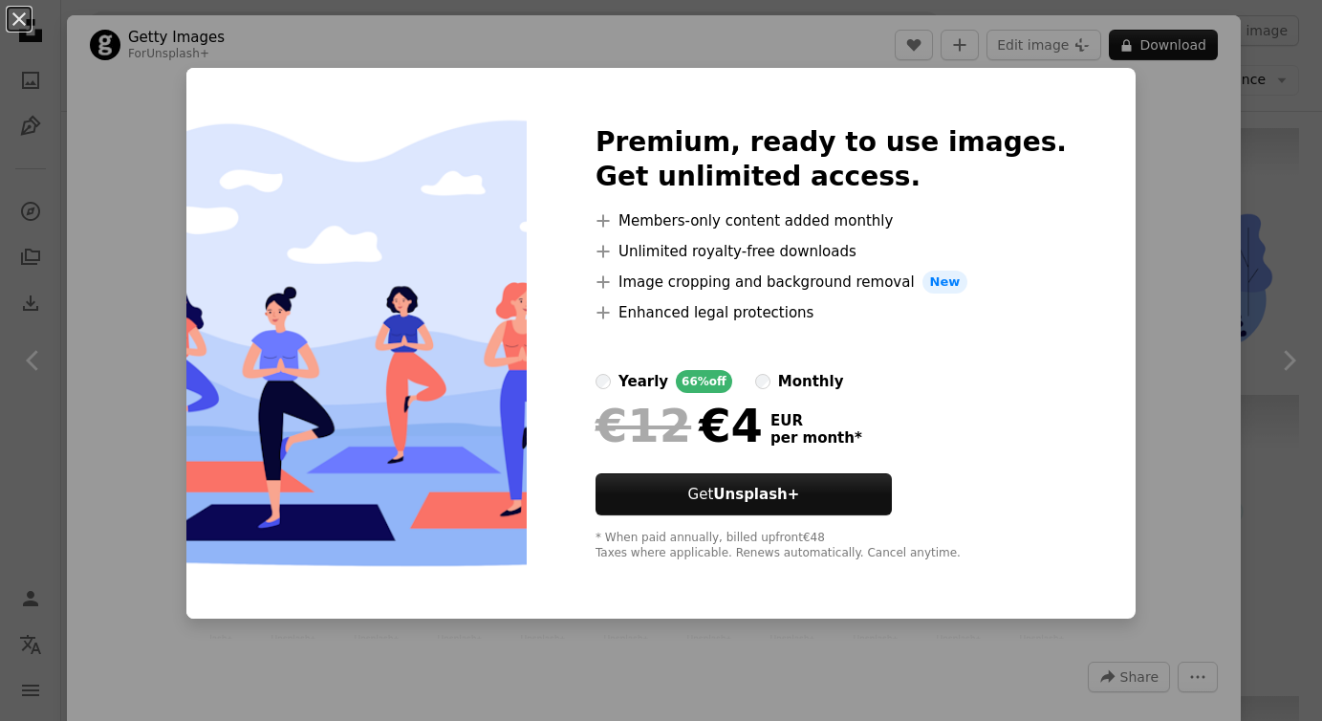
click at [1190, 191] on div "An X shape Premium, ready to use images. Get unlimited access. A plus sign Memb…" at bounding box center [661, 360] width 1322 height 721
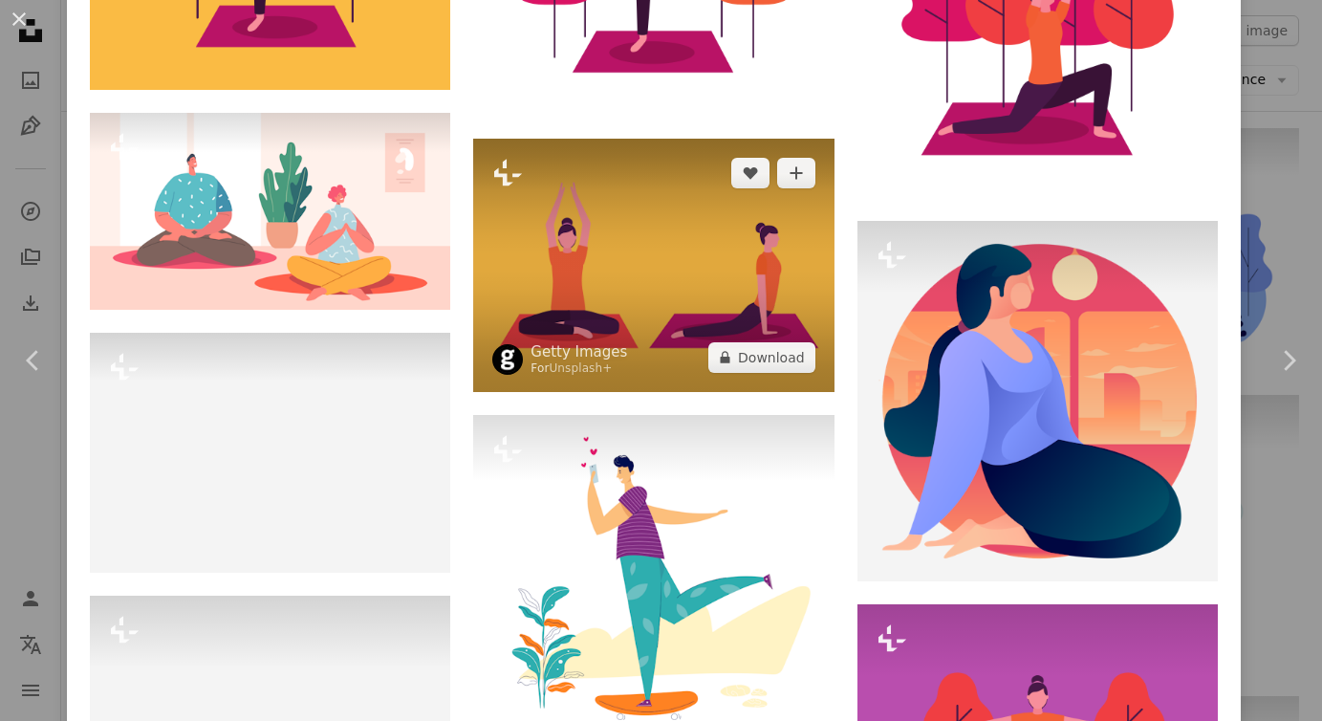
scroll to position [1795, 0]
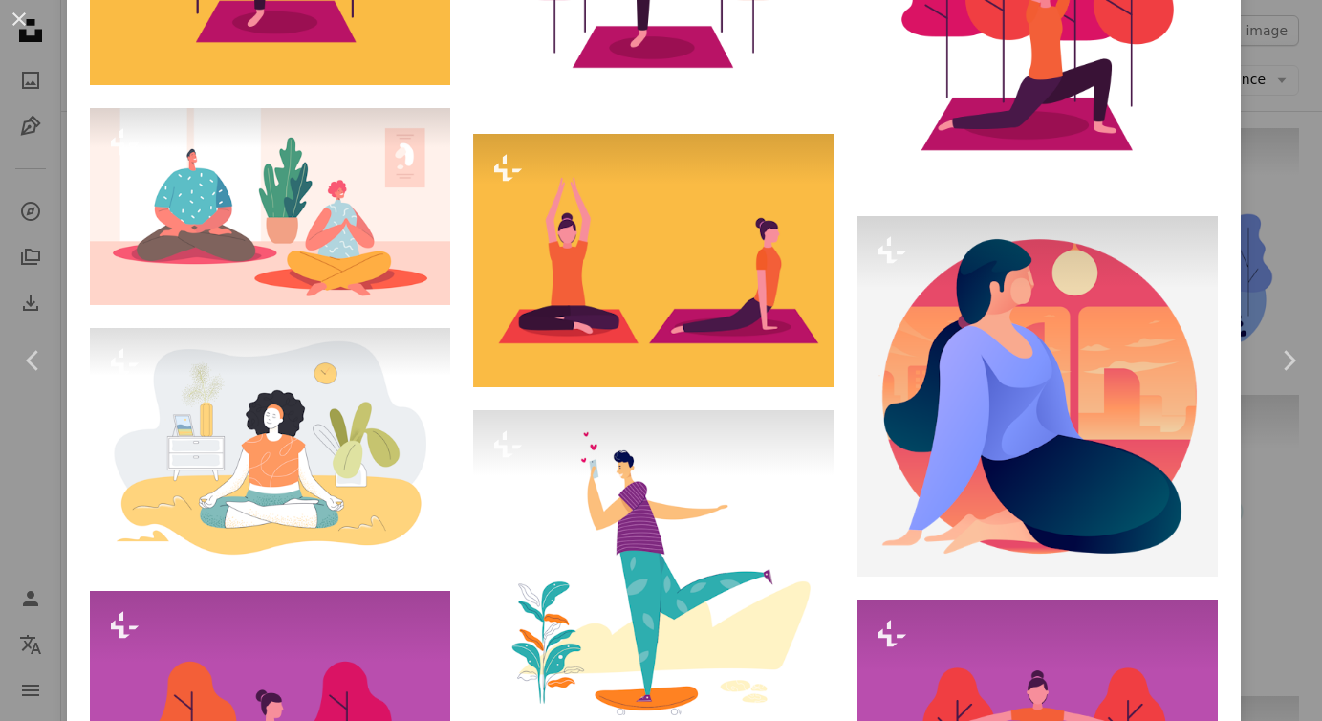
click at [1295, 86] on div "An X shape Chevron left Chevron right Getty Images For Unsplash+ A heart A plus…" at bounding box center [661, 360] width 1322 height 721
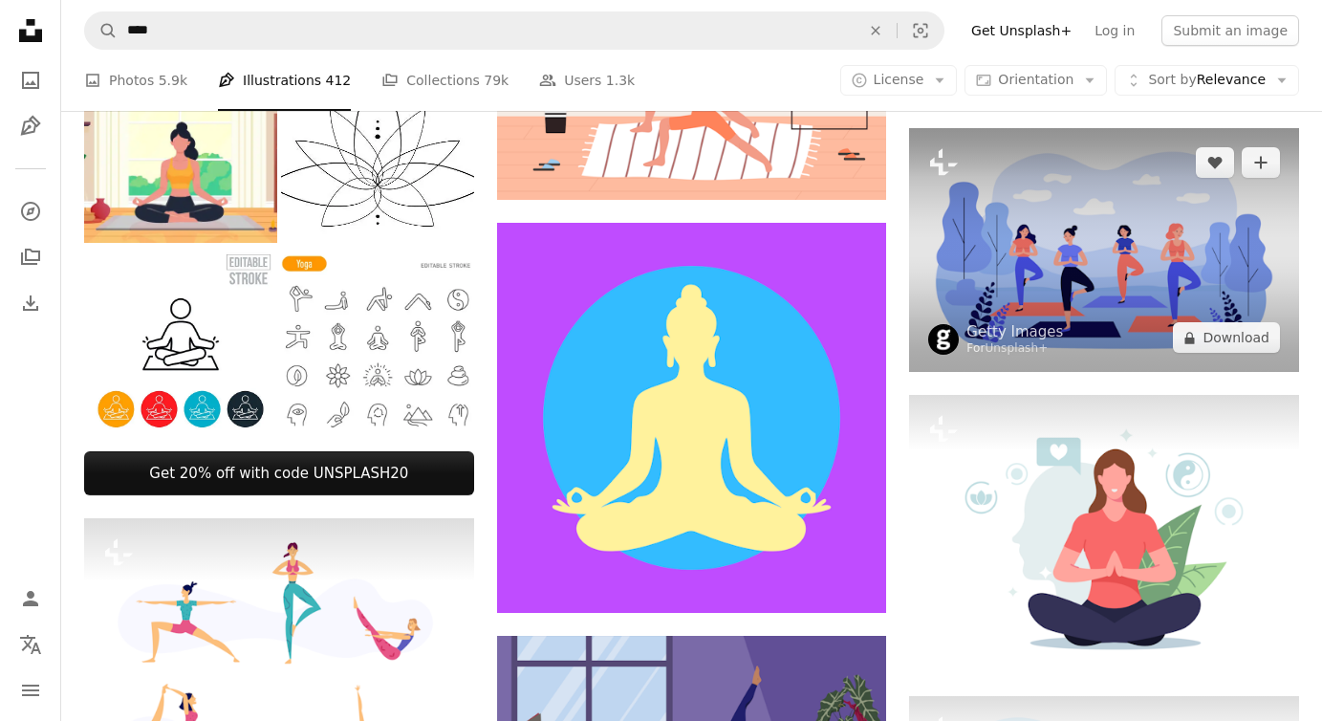
click at [1106, 237] on img at bounding box center [1104, 250] width 390 height 244
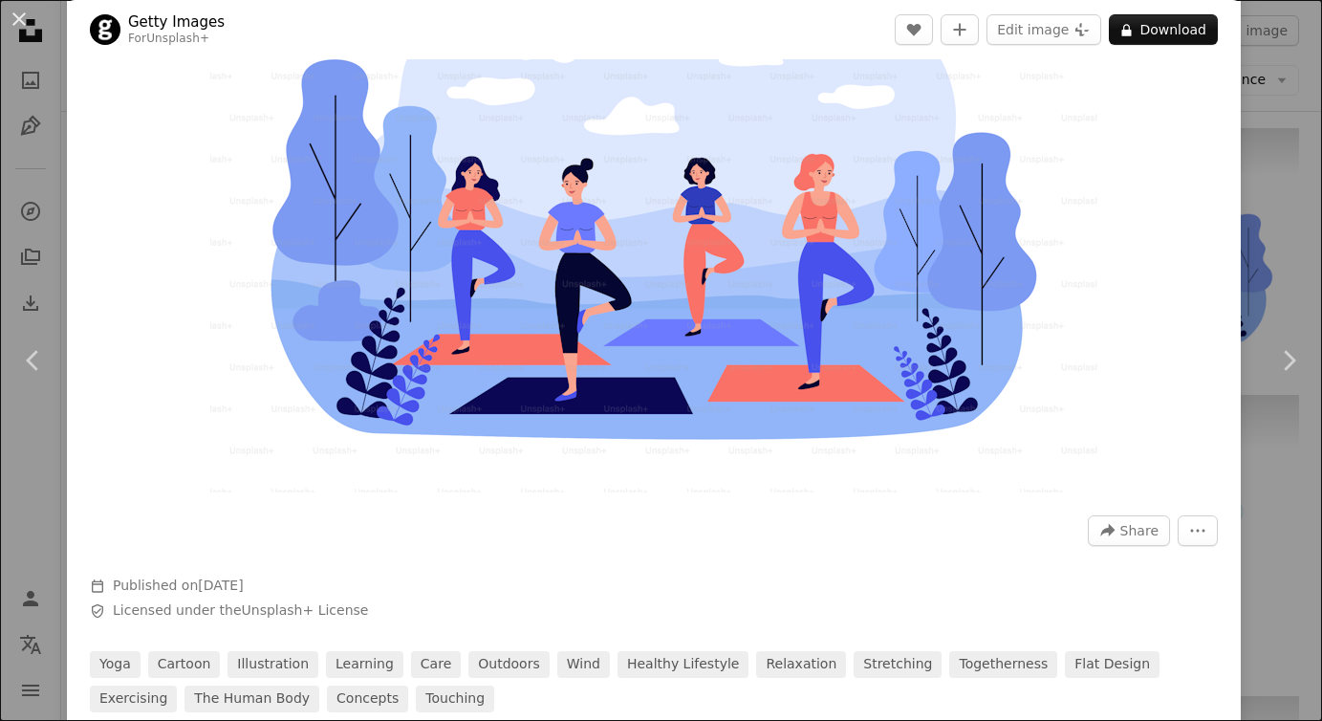
scroll to position [148, 0]
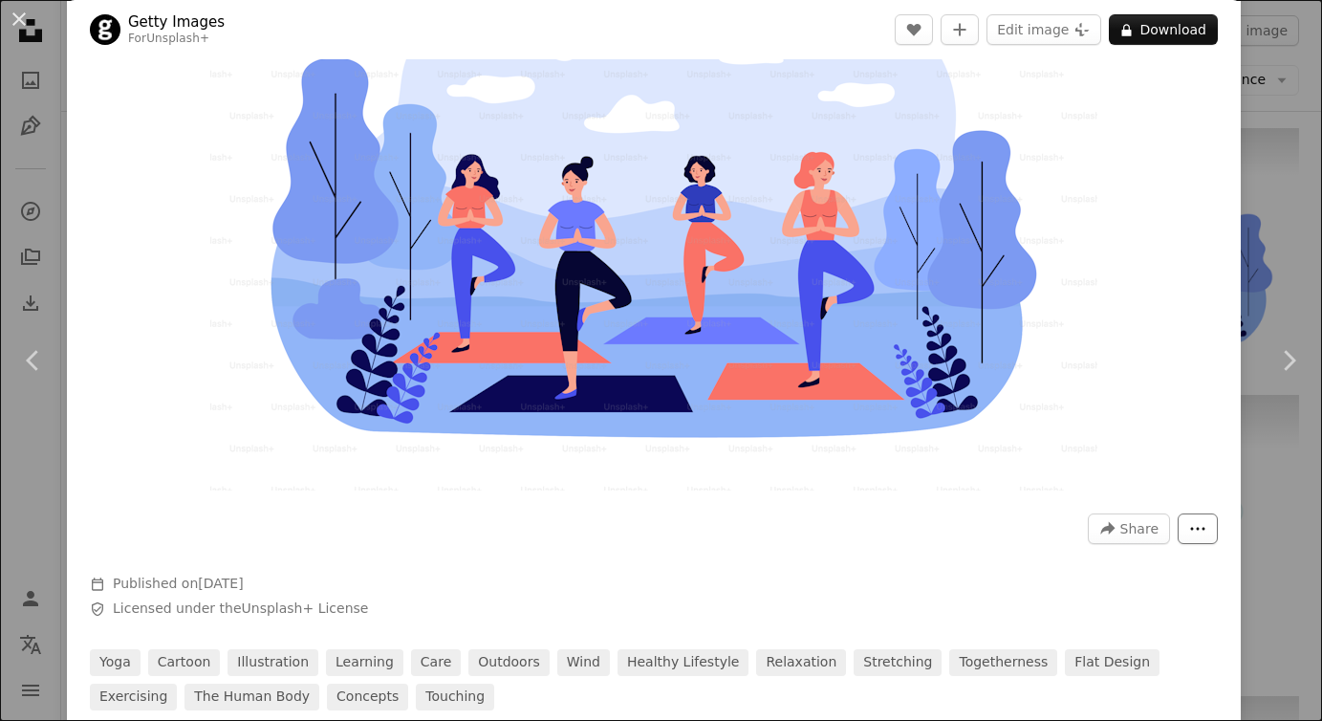
click at [1206, 533] on icon "More Actions" at bounding box center [1197, 528] width 17 height 17
click at [879, 559] on dialog "An X shape Chevron left Chevron right Getty Images For Unsplash+ A heart A plus…" at bounding box center [661, 360] width 1322 height 721
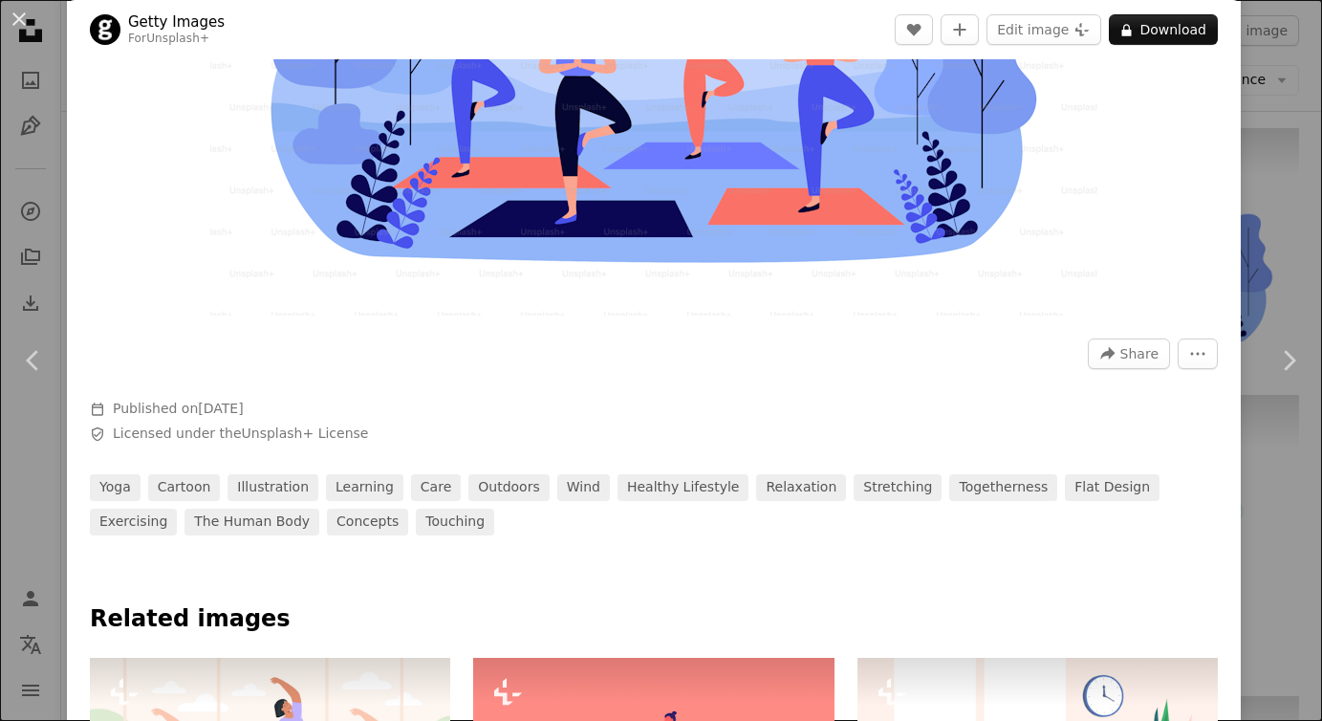
scroll to position [0, 0]
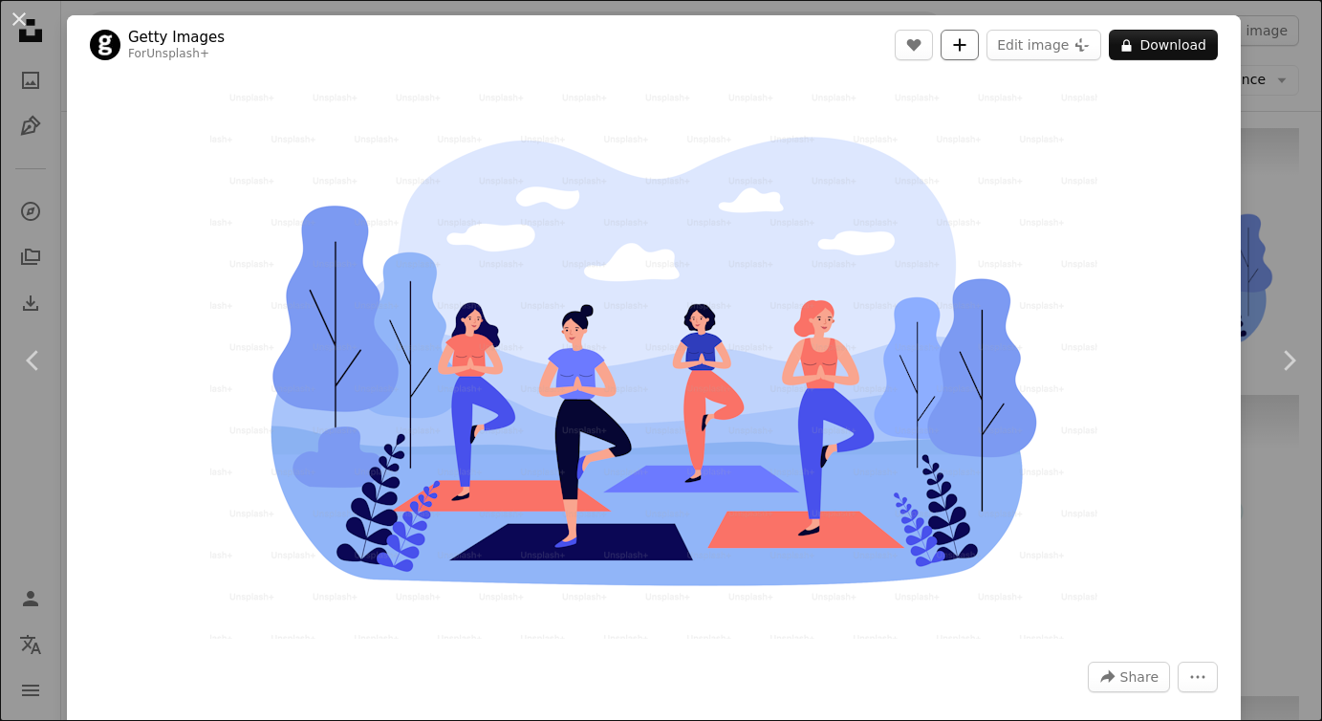
click at [967, 42] on icon "A plus sign" at bounding box center [959, 44] width 15 height 15
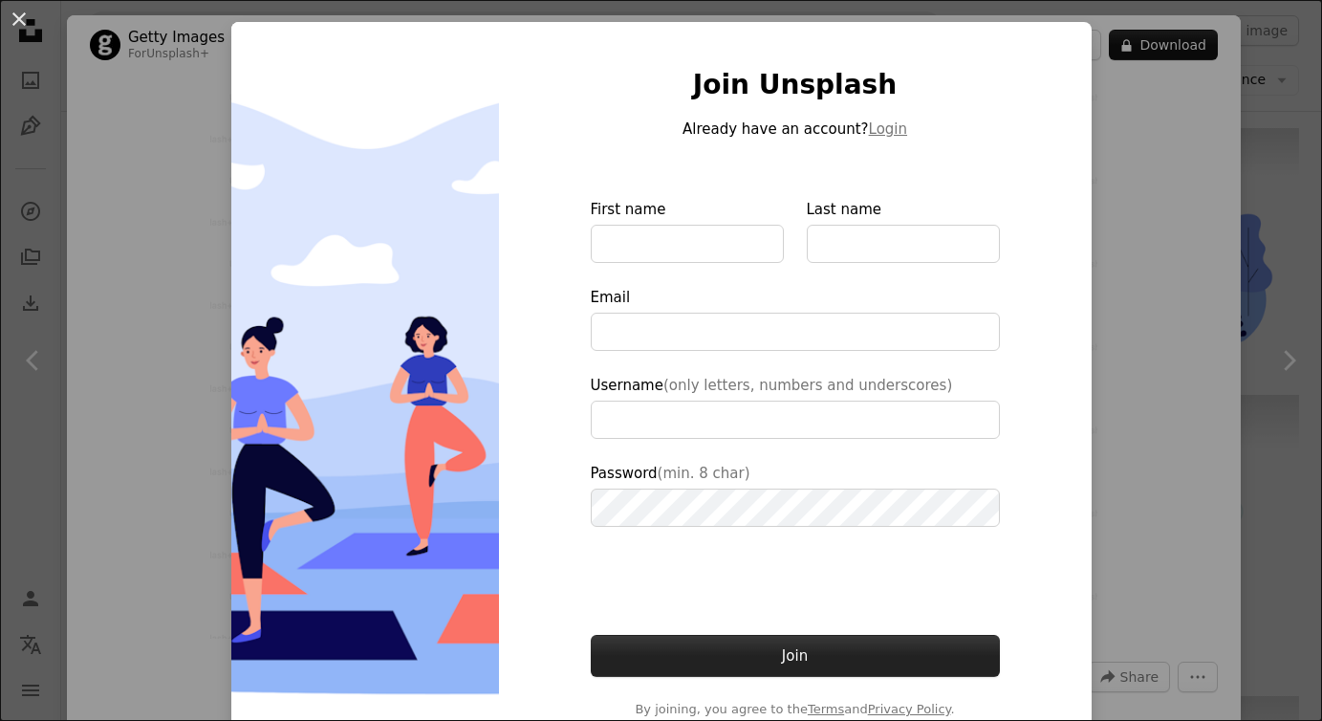
type input "**********"
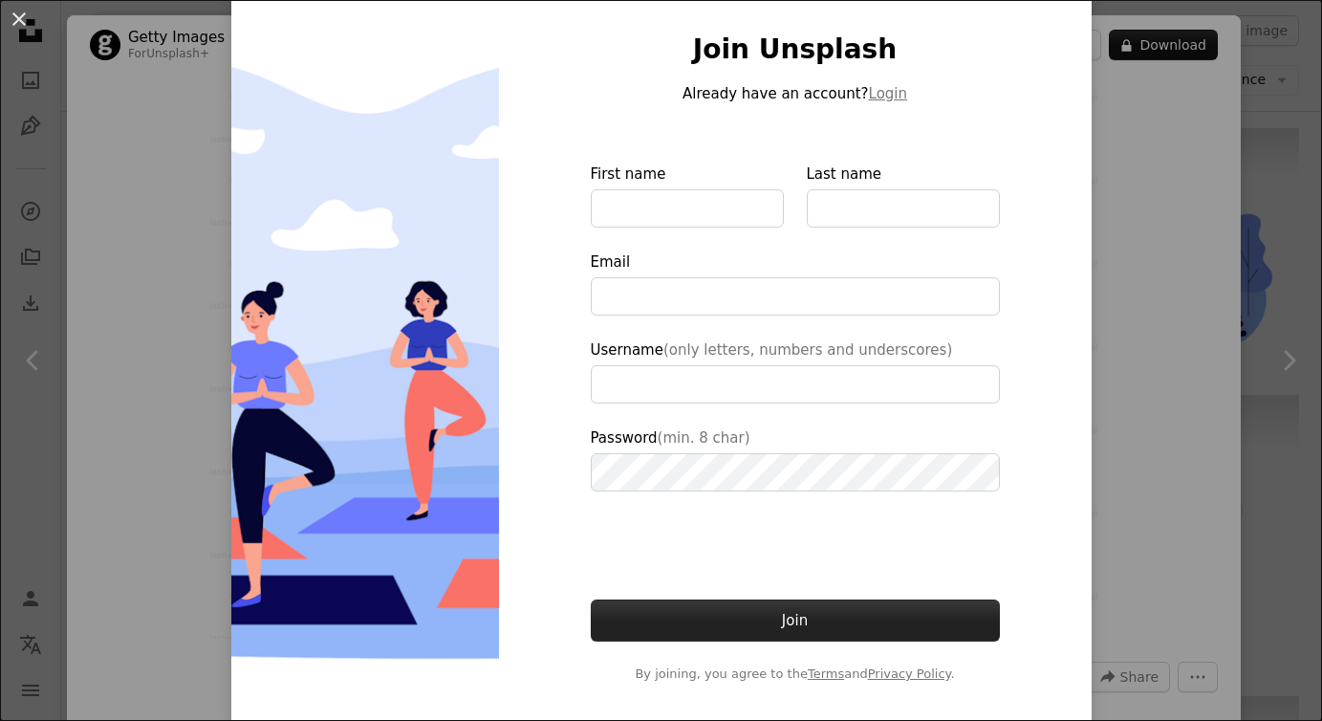
scroll to position [83, 0]
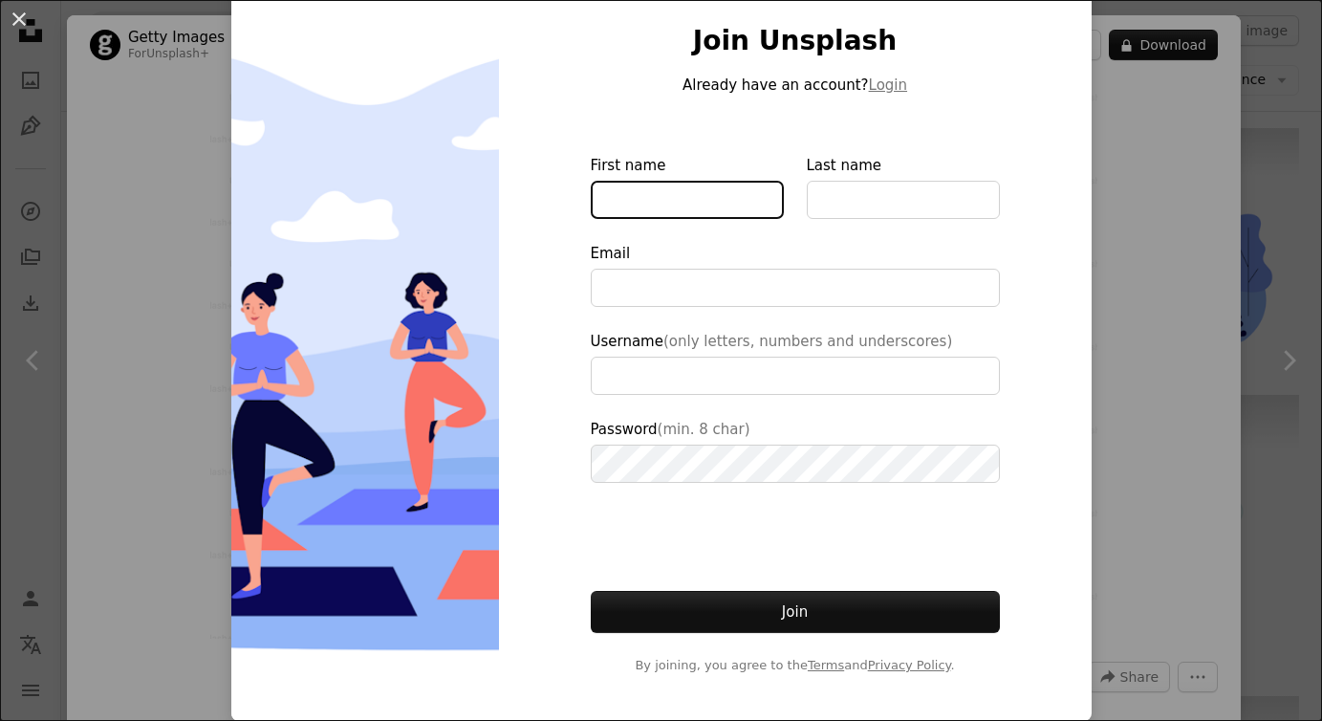
click at [717, 208] on input "First name" at bounding box center [687, 200] width 193 height 38
click at [720, 208] on input "First name" at bounding box center [687, 200] width 193 height 38
click at [1155, 207] on div "An X shape Join Unsplash Already have an account? Login First name Last name Em…" at bounding box center [661, 360] width 1322 height 721
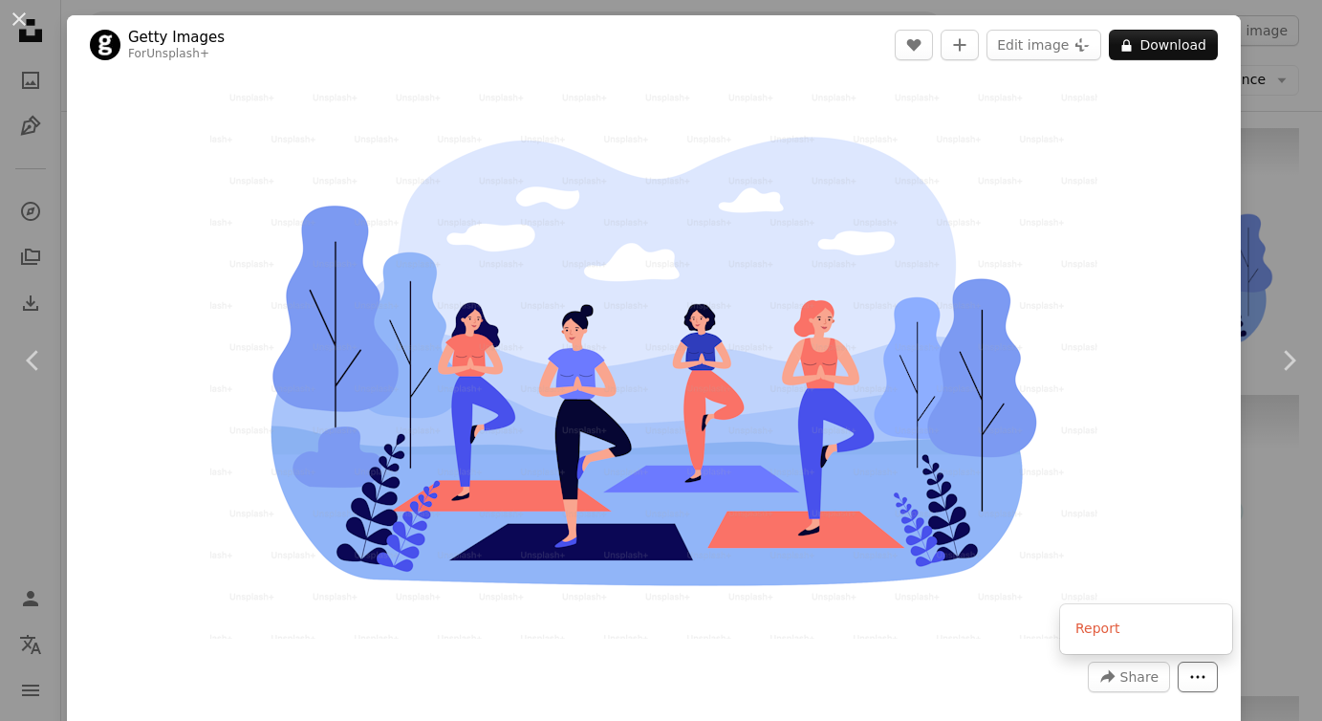
click at [1206, 683] on icon "More Actions" at bounding box center [1197, 676] width 17 height 17
click at [1281, 134] on dialog "An X shape Chevron left Chevron right Getty Images For Unsplash+ A heart A plus…" at bounding box center [661, 360] width 1322 height 721
click at [1308, 54] on div "An X shape Chevron left Chevron right Getty Images For Unsplash+ A heart A plus…" at bounding box center [661, 360] width 1322 height 721
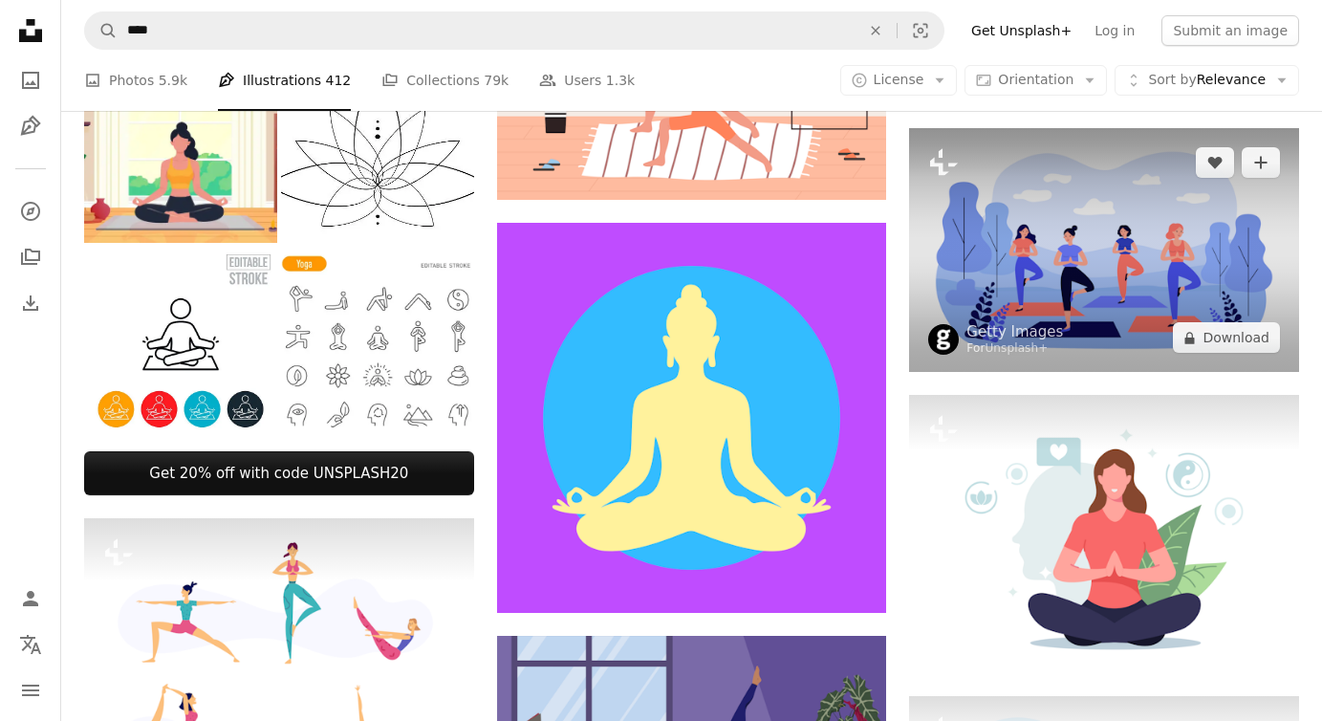
click at [1091, 233] on img at bounding box center [1104, 250] width 390 height 244
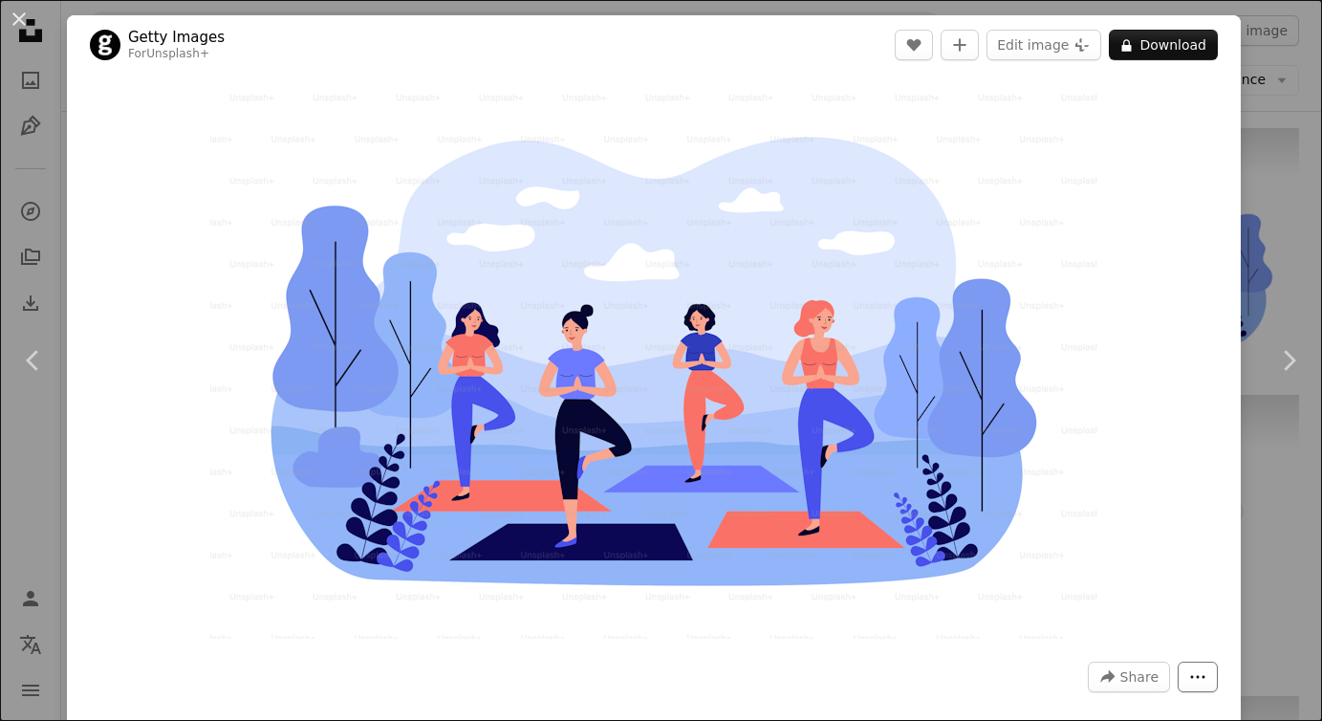
click at [1206, 673] on icon "More Actions" at bounding box center [1197, 676] width 17 height 17
click at [1181, 633] on button "Report" at bounding box center [1146, 629] width 157 height 34
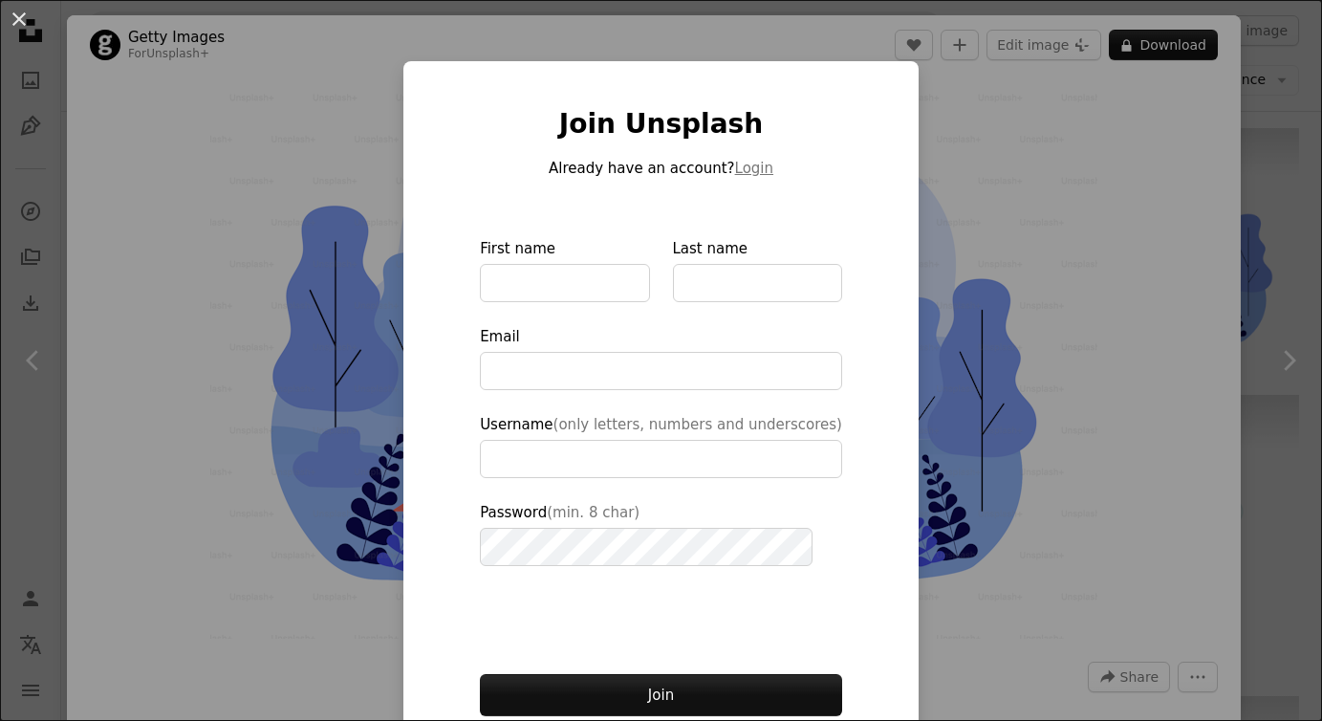
type input "**********"
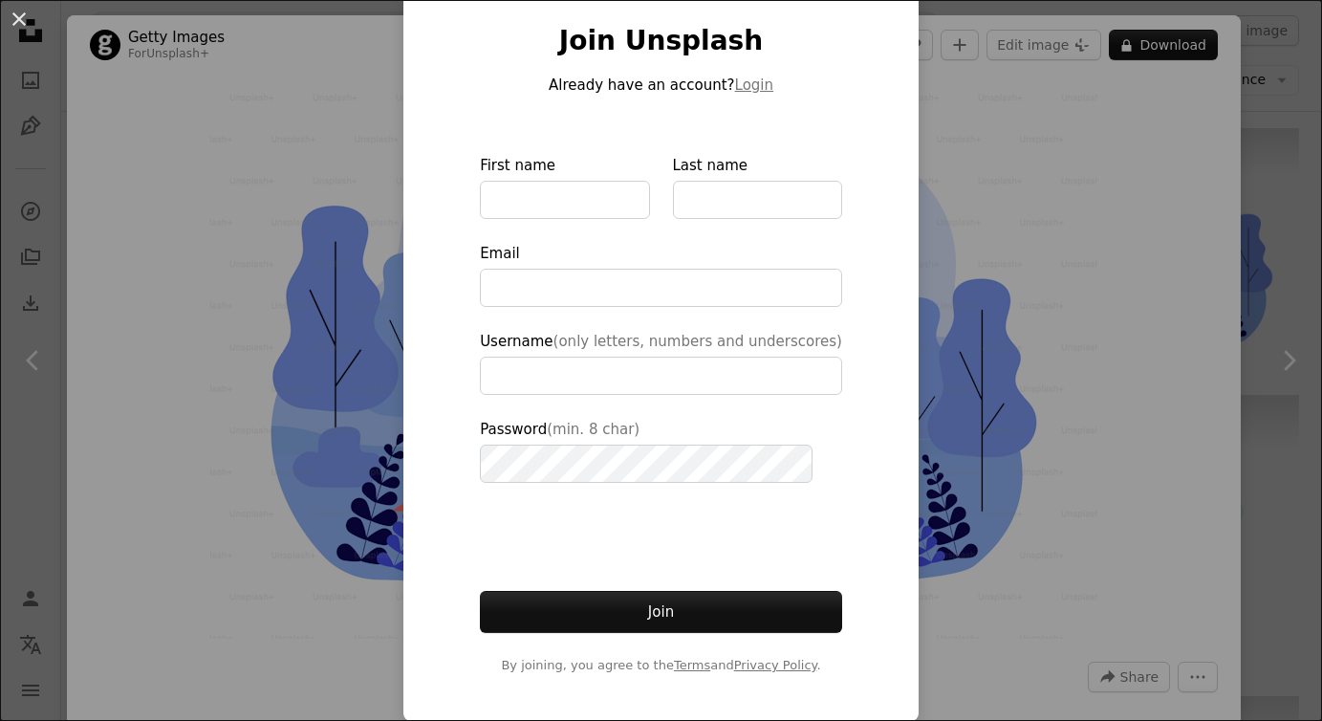
click at [1156, 355] on div "An X shape Join Unsplash Already have an account? Login First name Last name Em…" at bounding box center [661, 360] width 1322 height 721
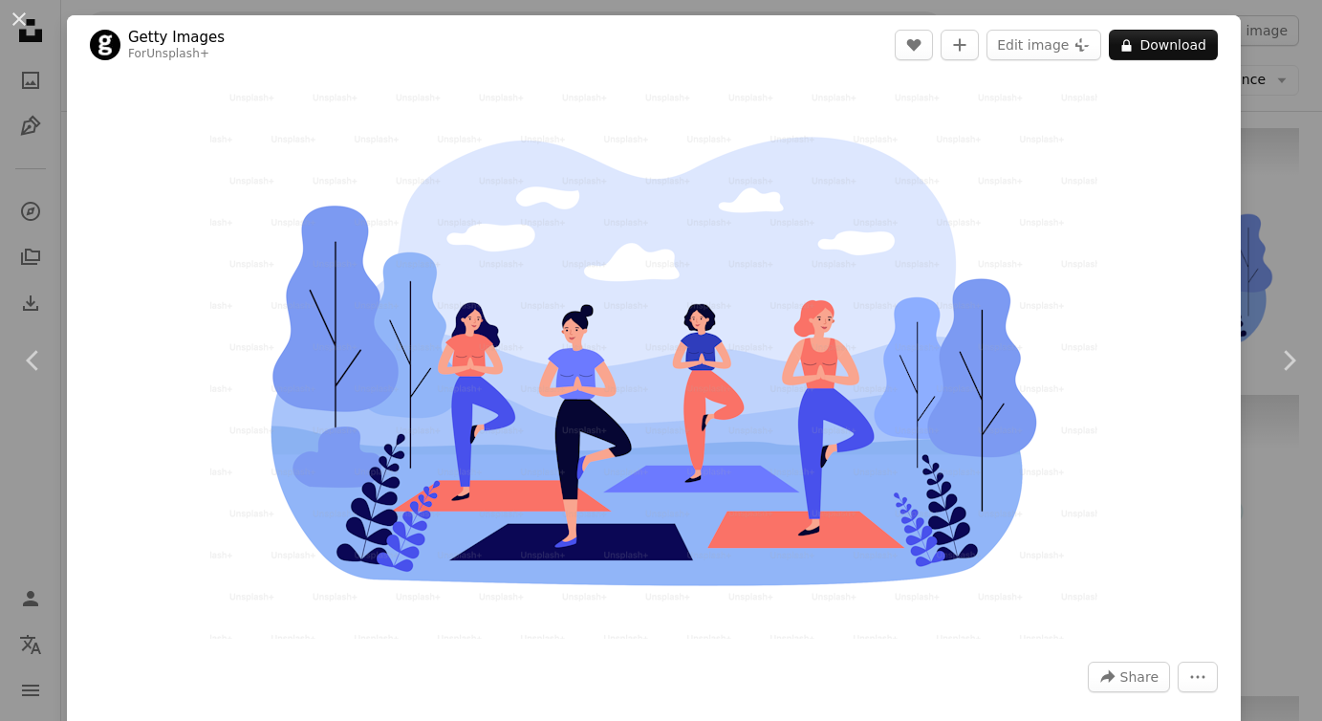
click at [1288, 129] on div "An X shape Chevron left Chevron right Getty Images For Unsplash+ A heart A plus…" at bounding box center [661, 360] width 1322 height 721
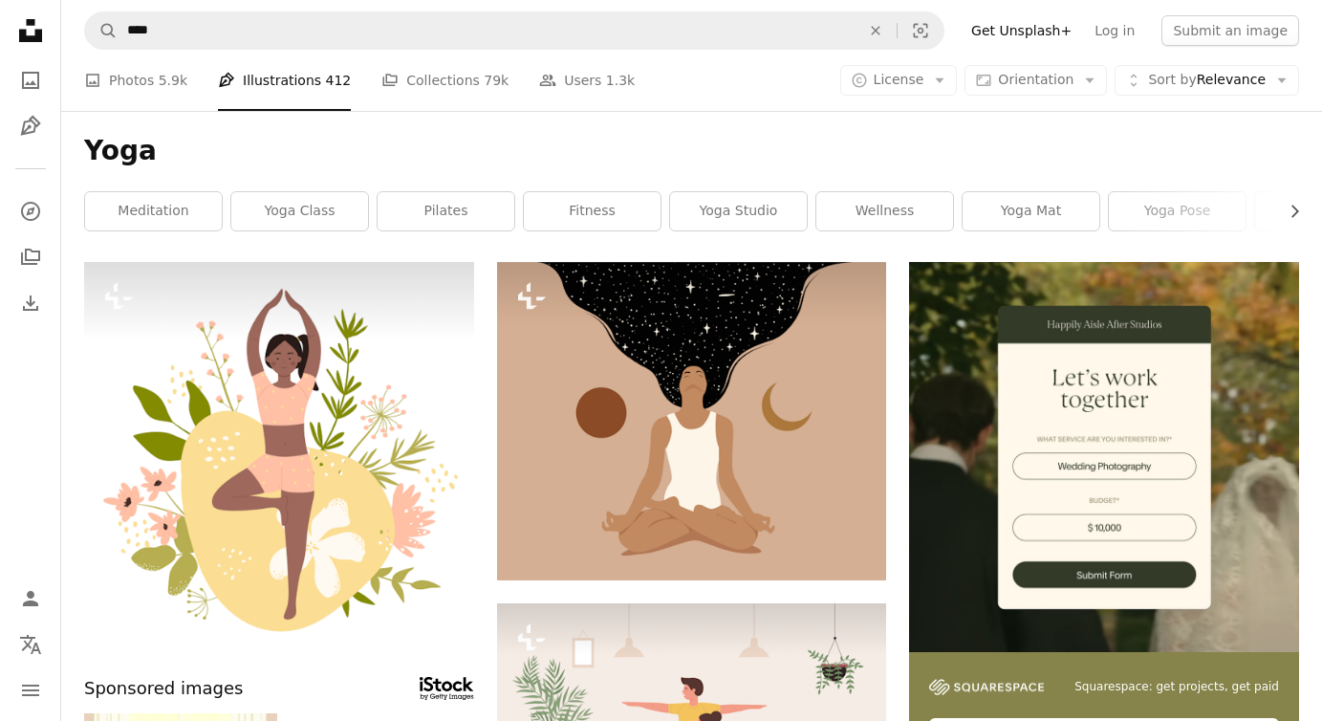
click at [1059, 31] on link "Get Unsplash+" at bounding box center [1021, 30] width 123 height 31
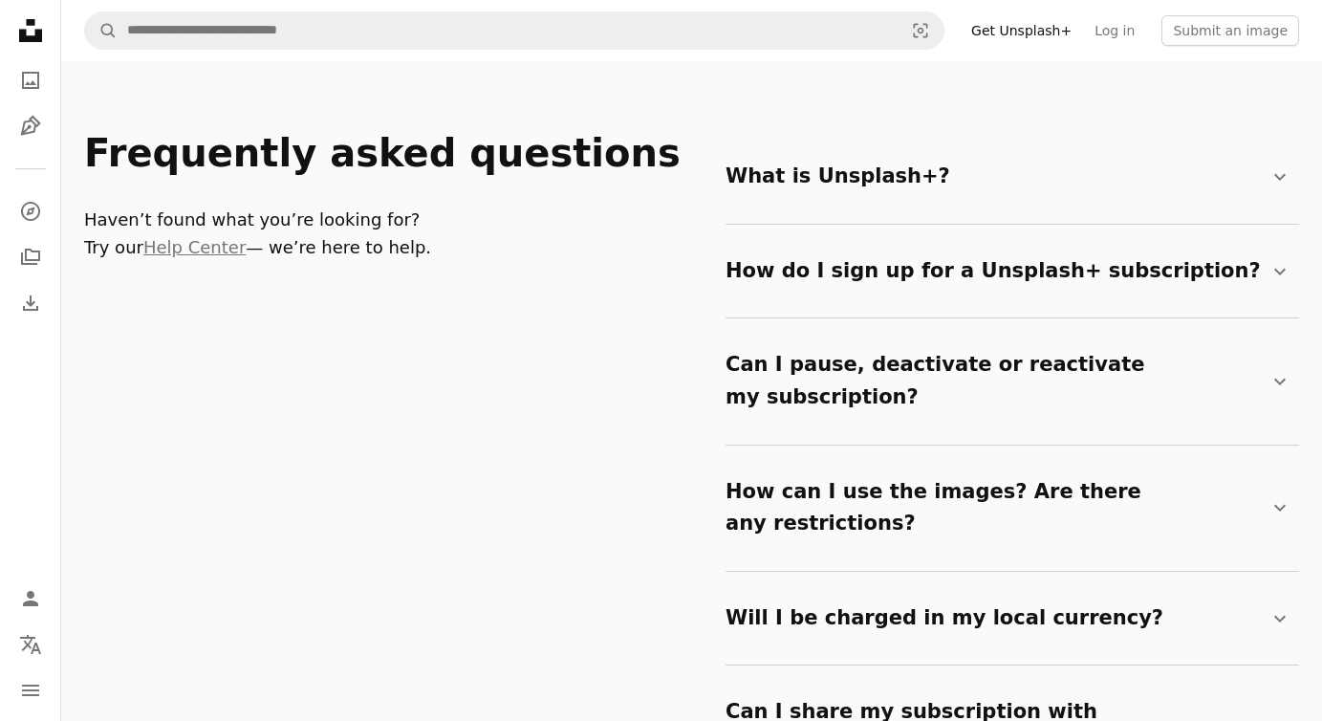
scroll to position [3038, 0]
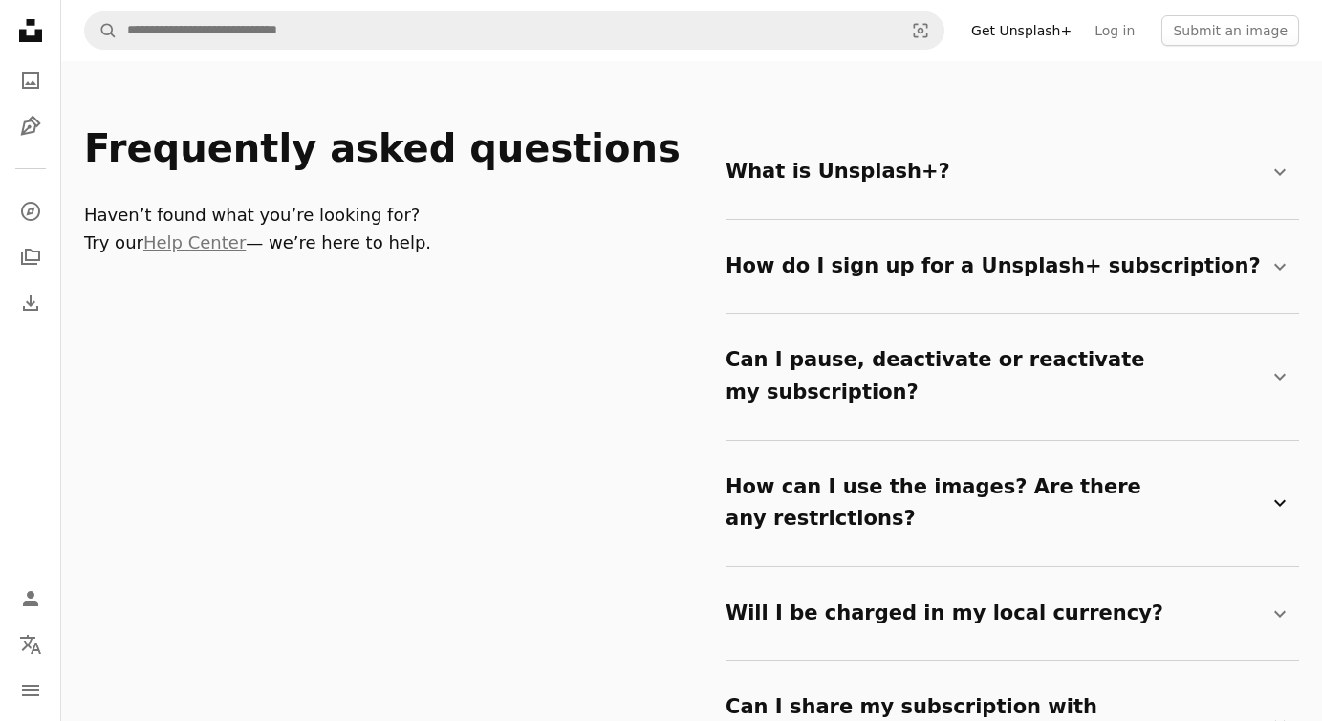
click at [1271, 491] on icon "Chevron down" at bounding box center [1280, 502] width 23 height 23
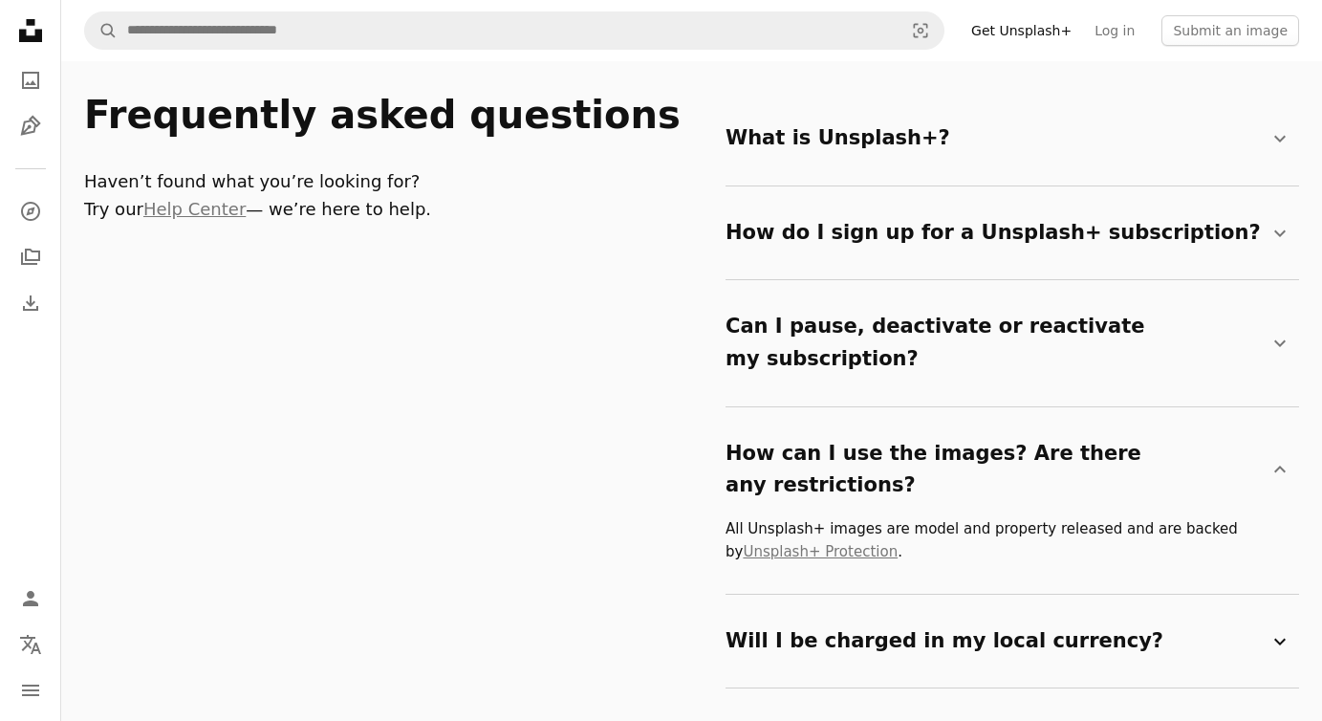
scroll to position [3063, 0]
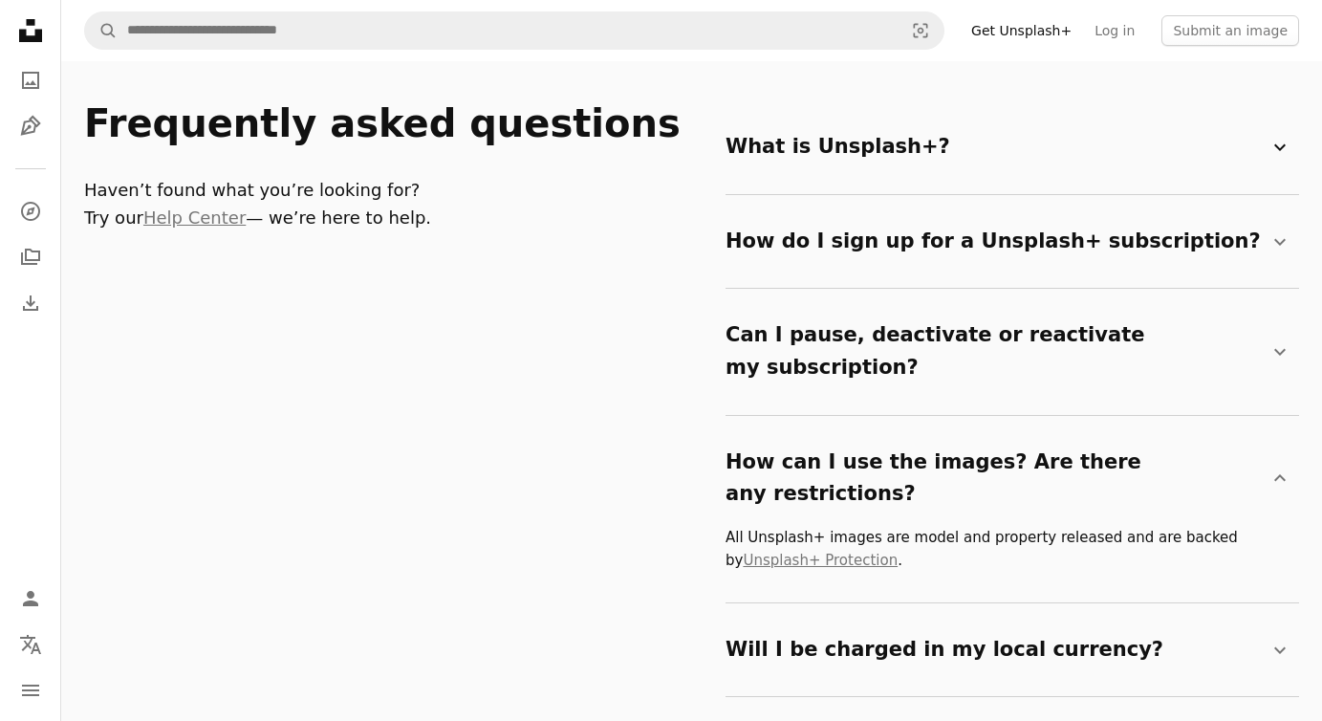
click at [1275, 145] on icon at bounding box center [1279, 147] width 11 height 7
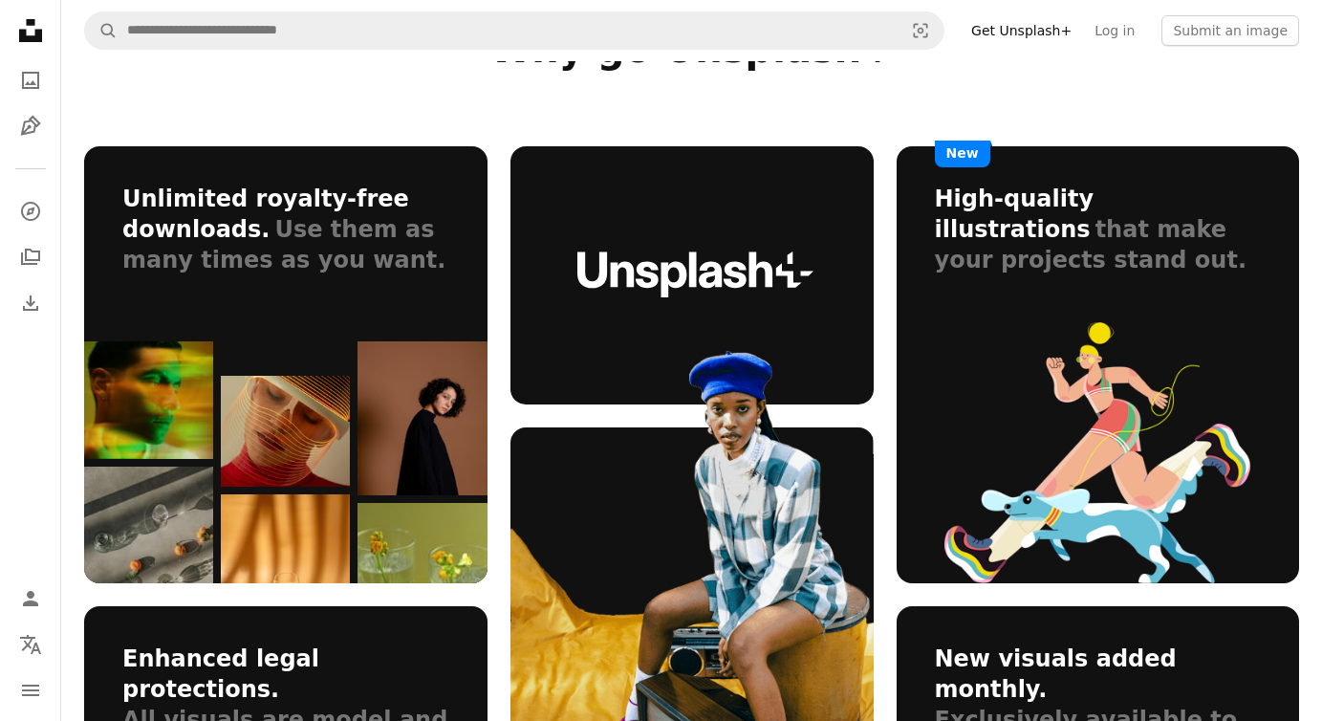
scroll to position [1054, 0]
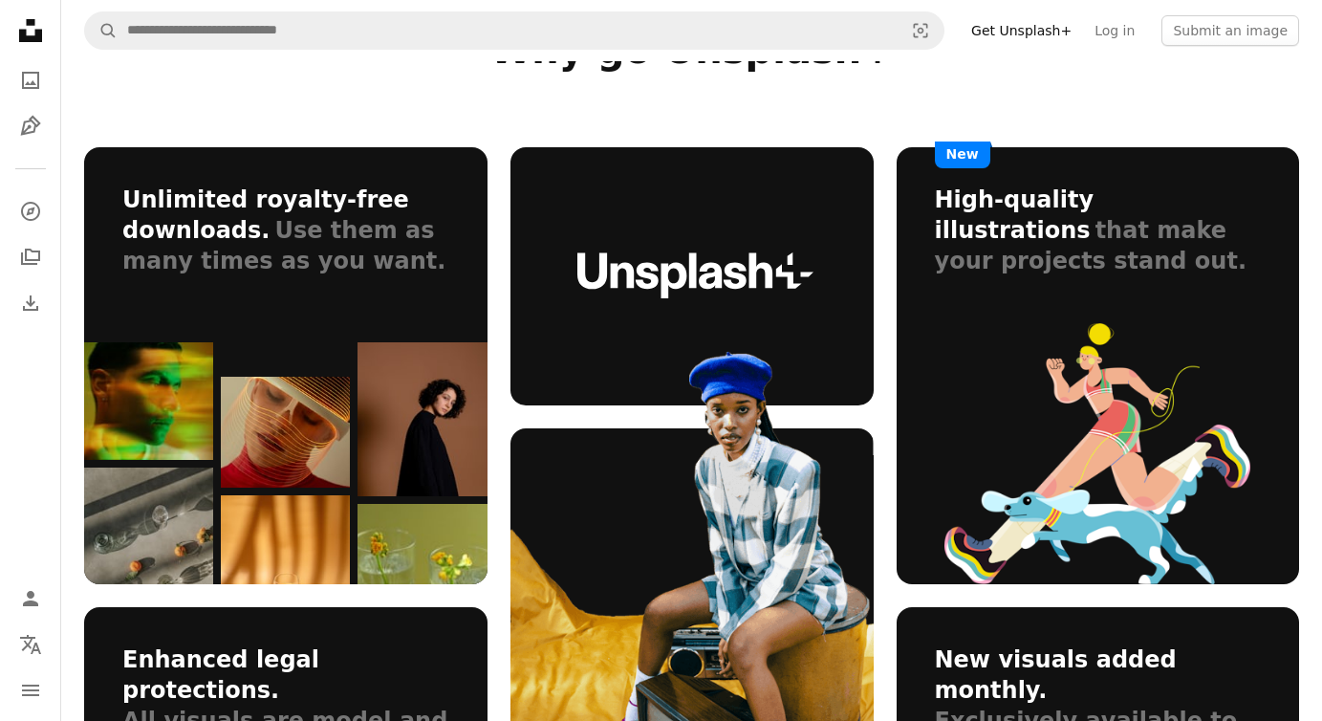
click at [1106, 349] on img at bounding box center [1097, 454] width 306 height 262
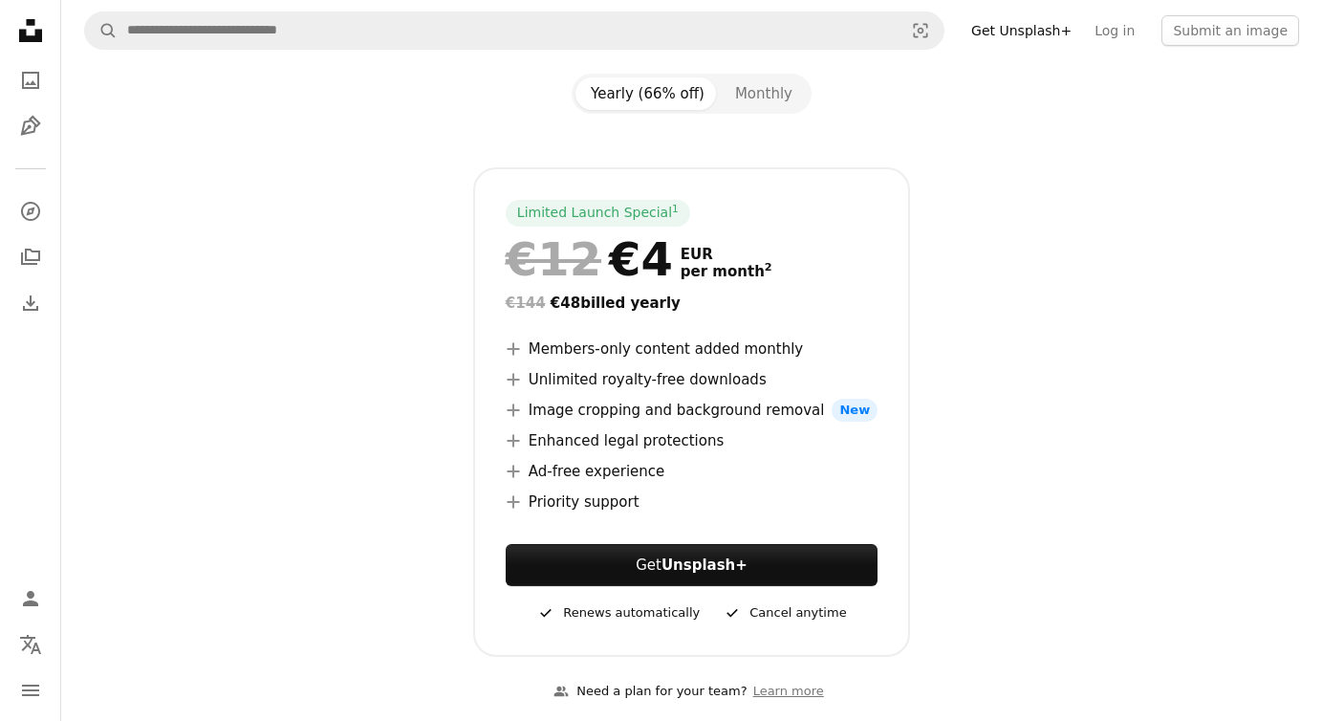
scroll to position [0, 0]
